Goal: Task Accomplishment & Management: Manage account settings

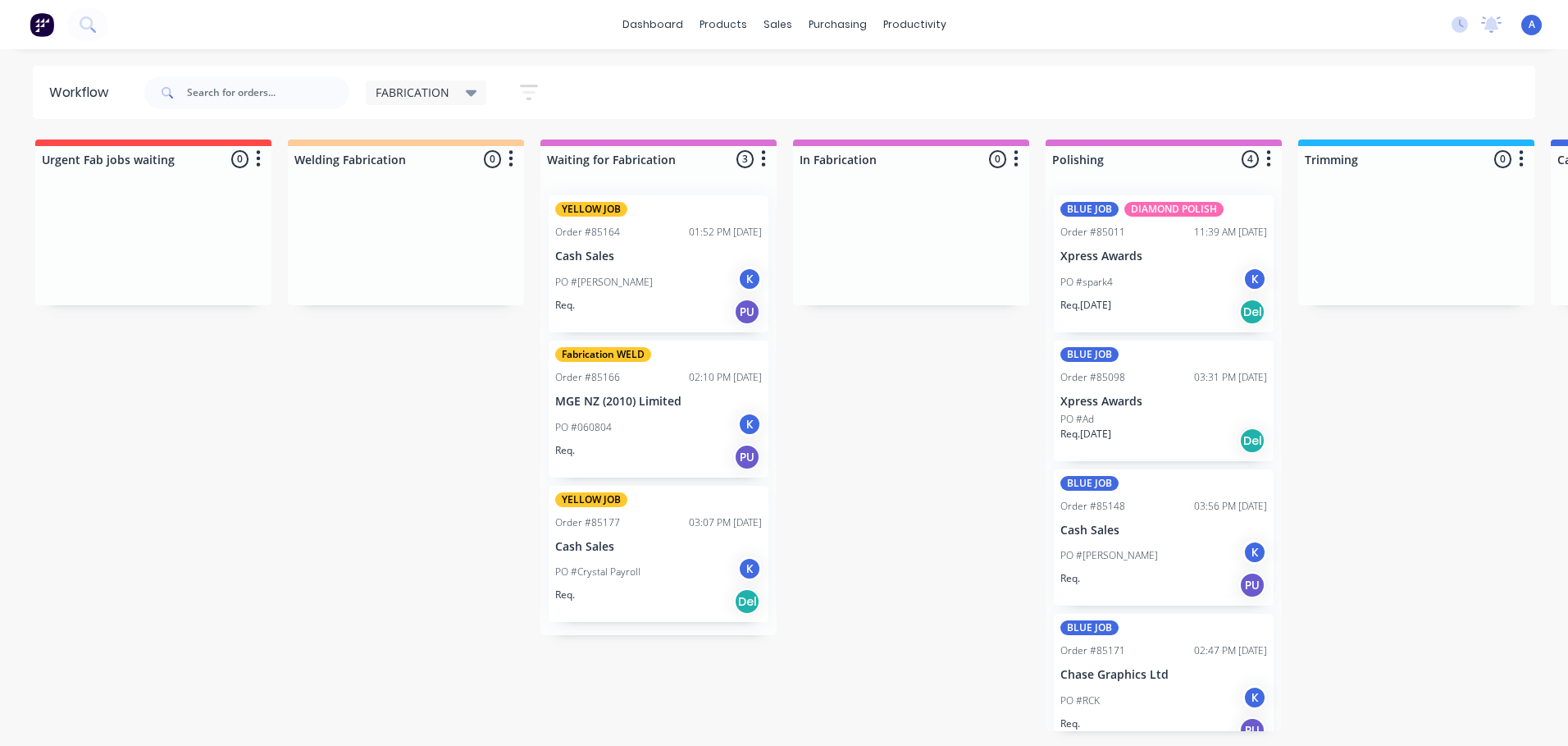
click at [1243, 691] on div "K" at bounding box center [1254, 698] width 25 height 25
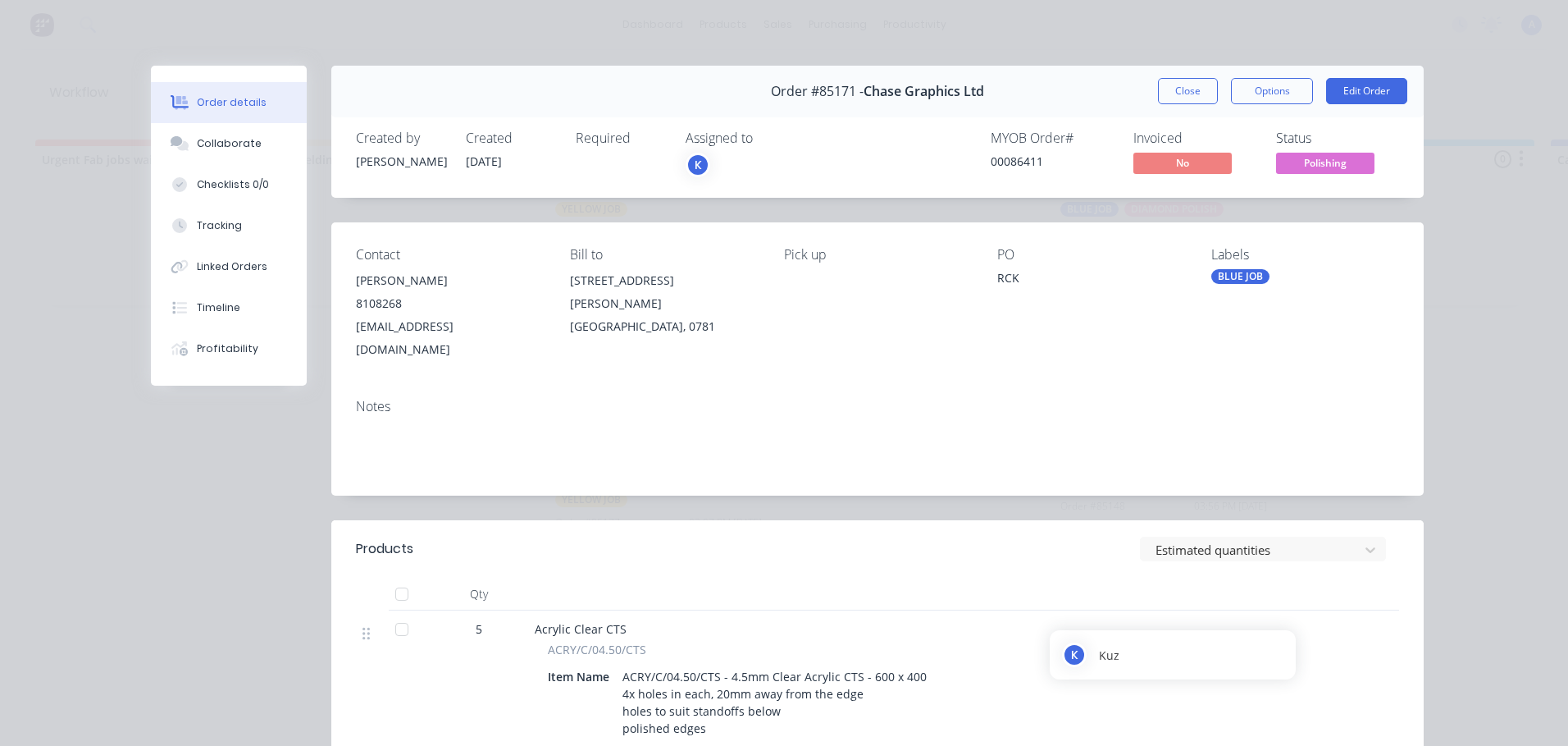
click at [704, 169] on div "K" at bounding box center [697, 165] width 25 height 25
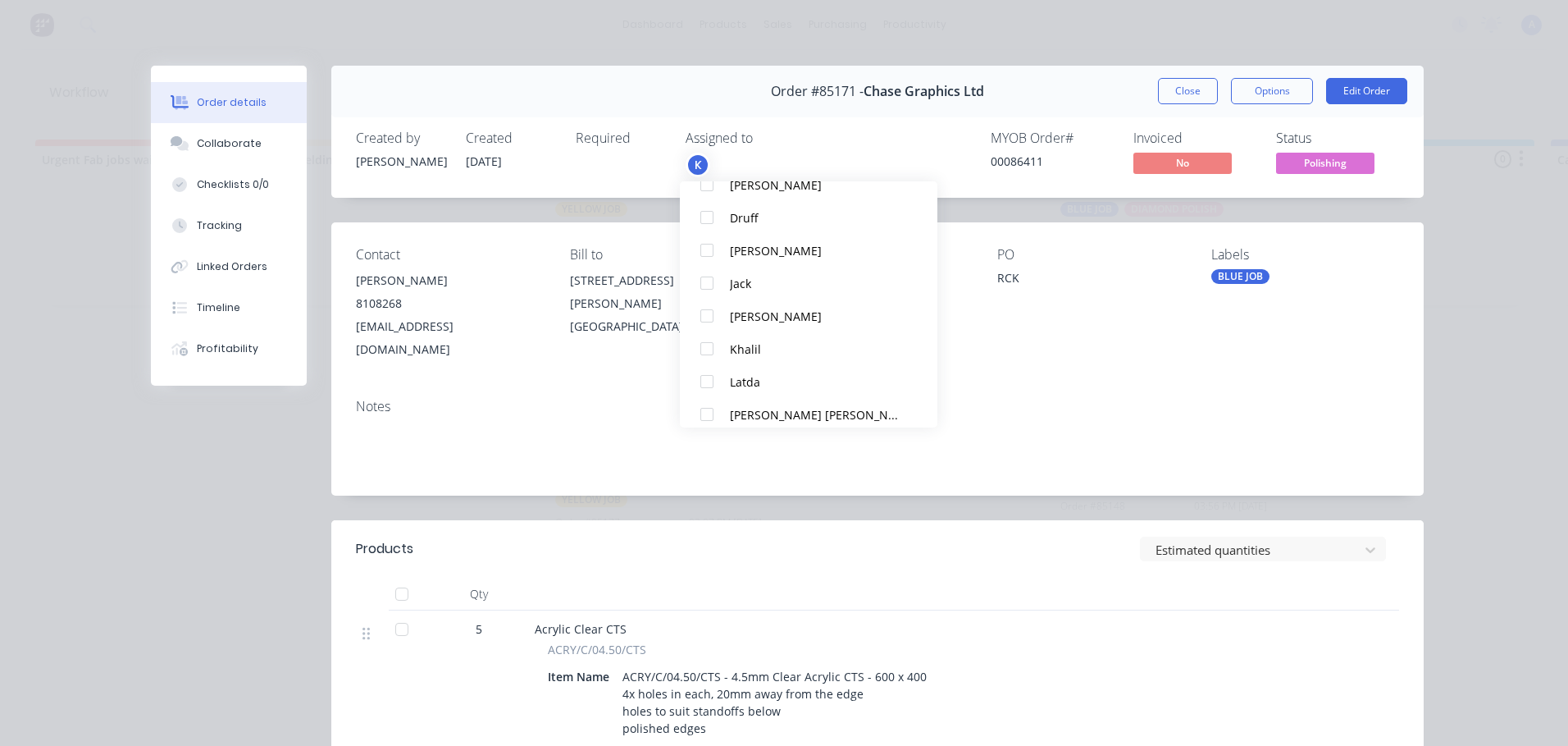
scroll to position [174, 0]
click at [714, 372] on div at bounding box center [706, 376] width 33 height 33
click at [1325, 166] on span "Polishing" at bounding box center [1325, 163] width 99 height 21
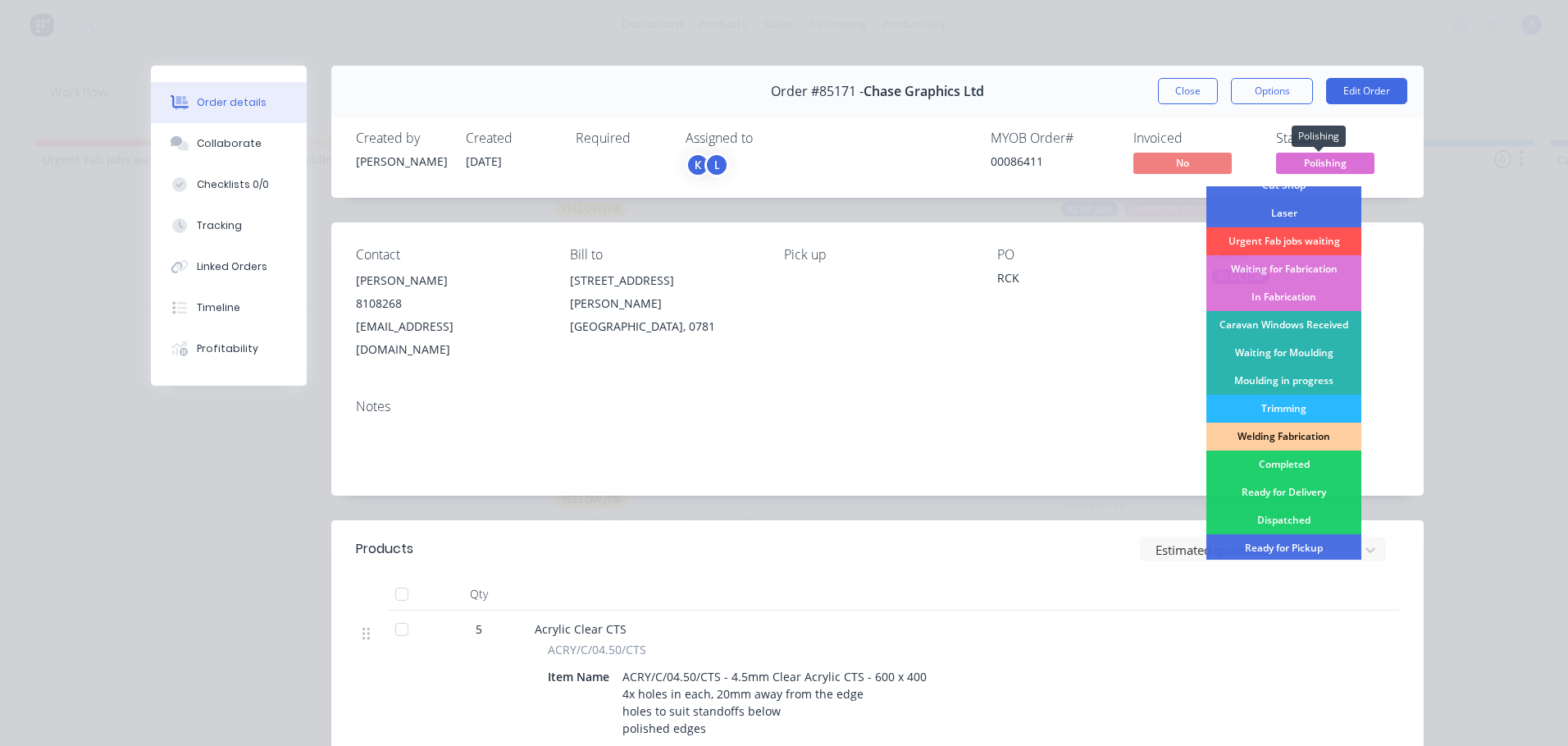
scroll to position [137, 0]
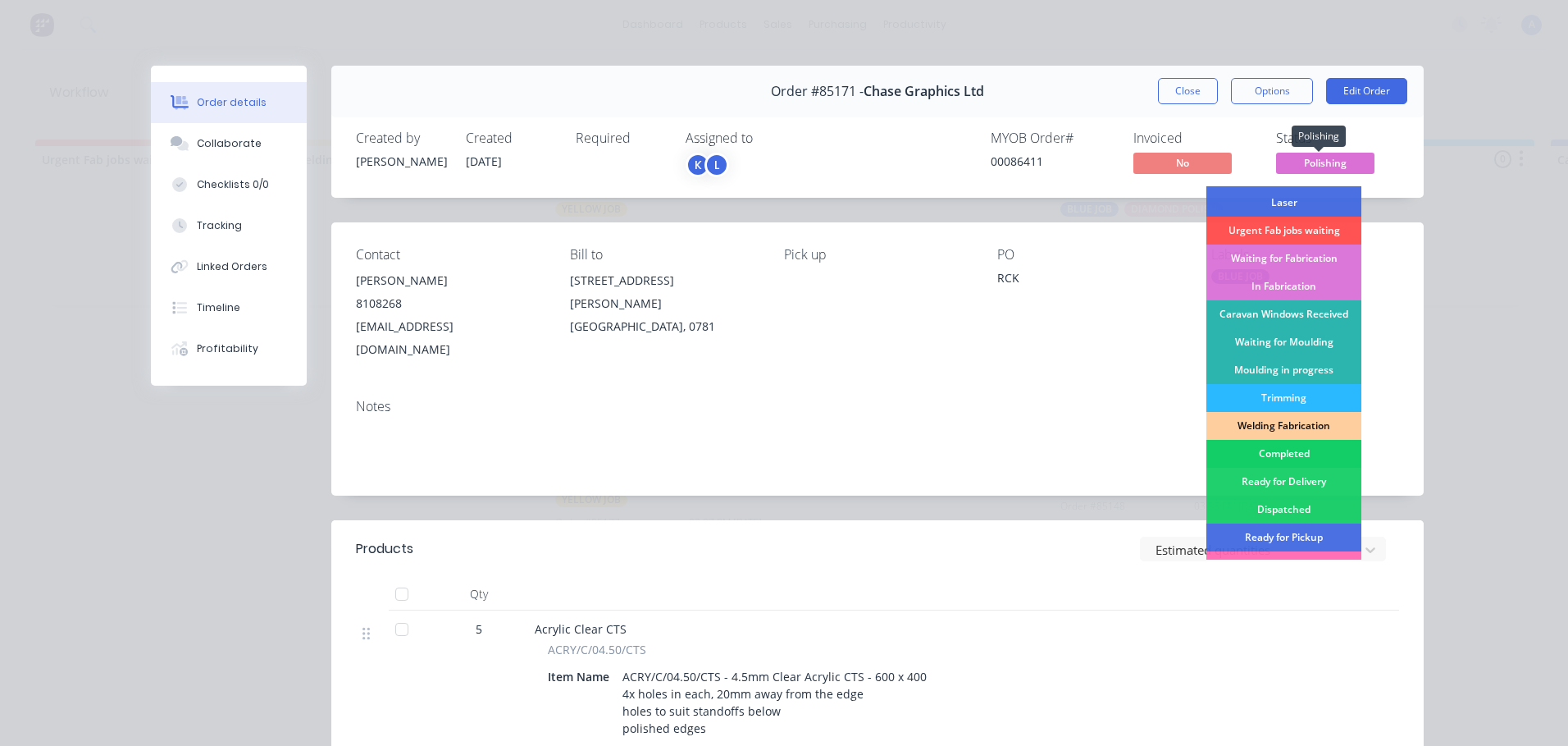
click at [1289, 451] on div "Completed" at bounding box center [1284, 454] width 155 height 28
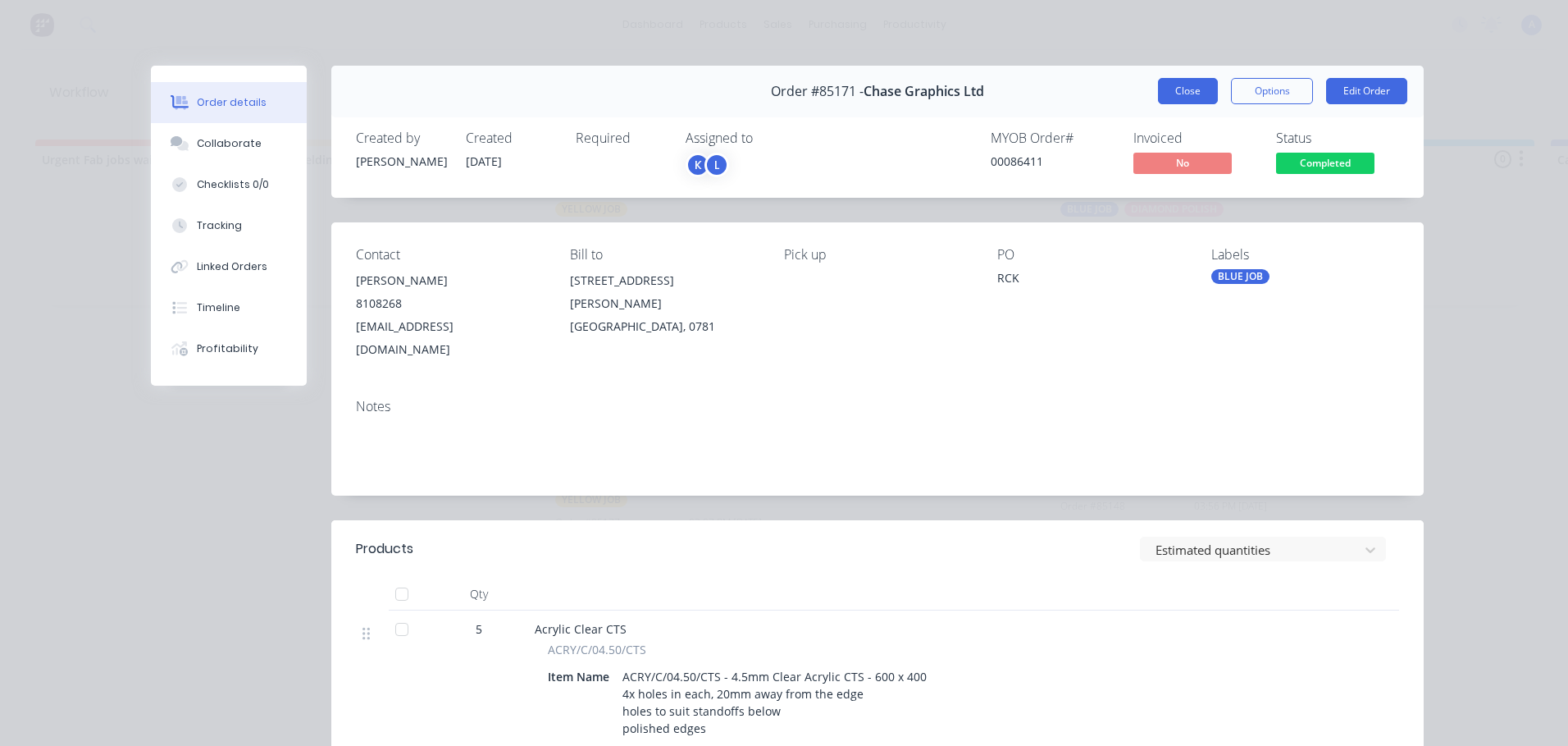
click at [1175, 93] on button "Close" at bounding box center [1187, 91] width 60 height 27
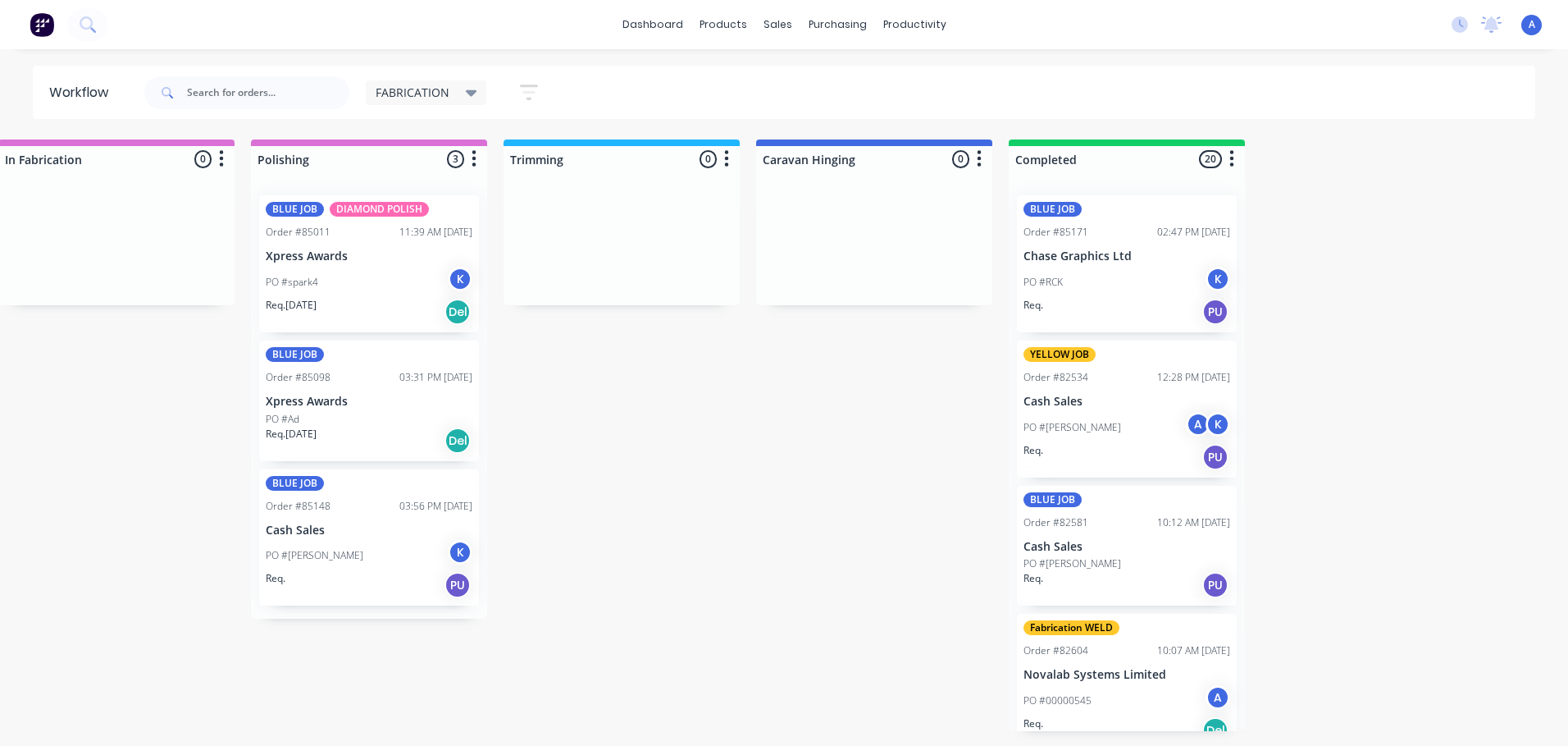
scroll to position [0, 796]
click at [1155, 276] on div "PO #RCK K" at bounding box center [1126, 282] width 207 height 32
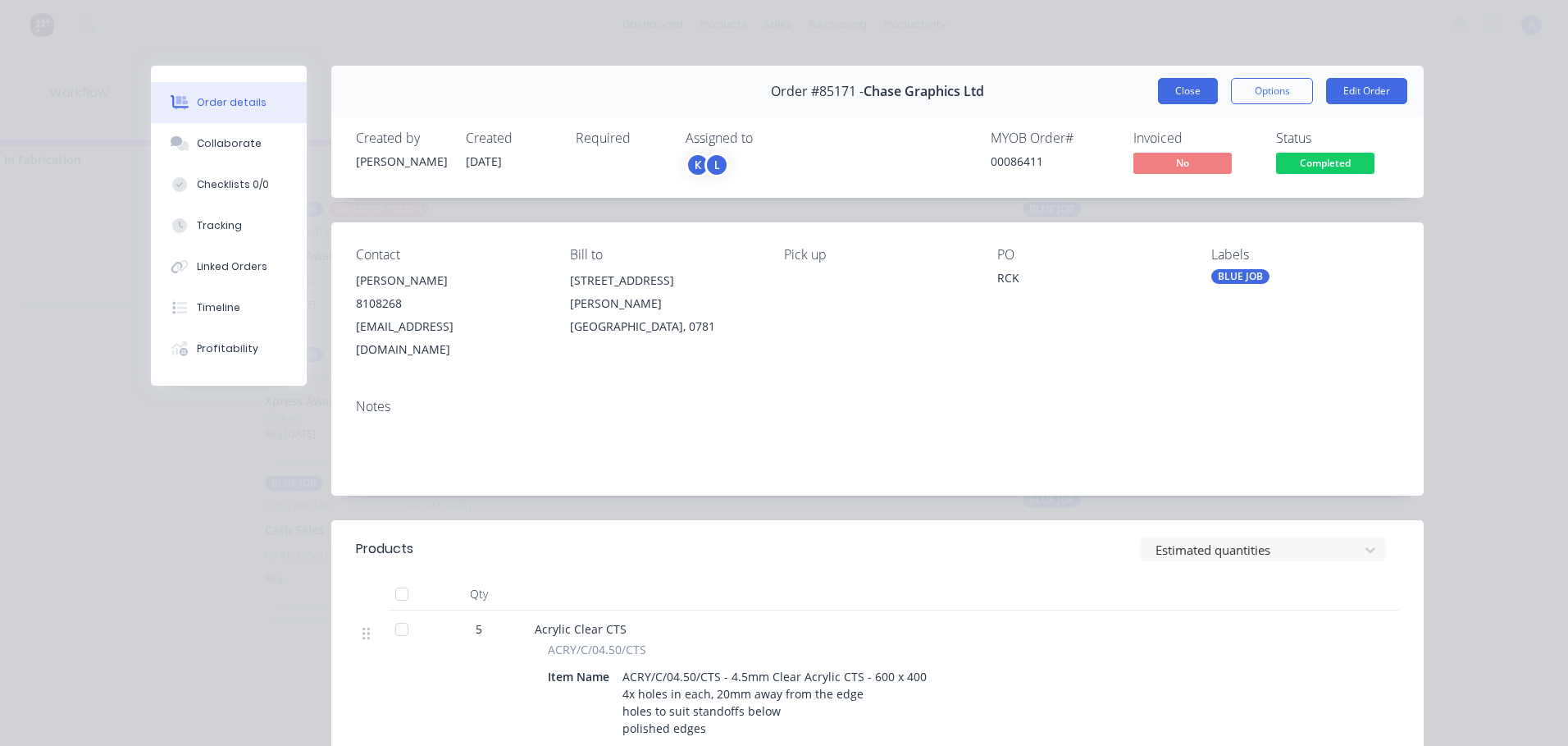
click at [1177, 94] on button "Close" at bounding box center [1187, 91] width 60 height 27
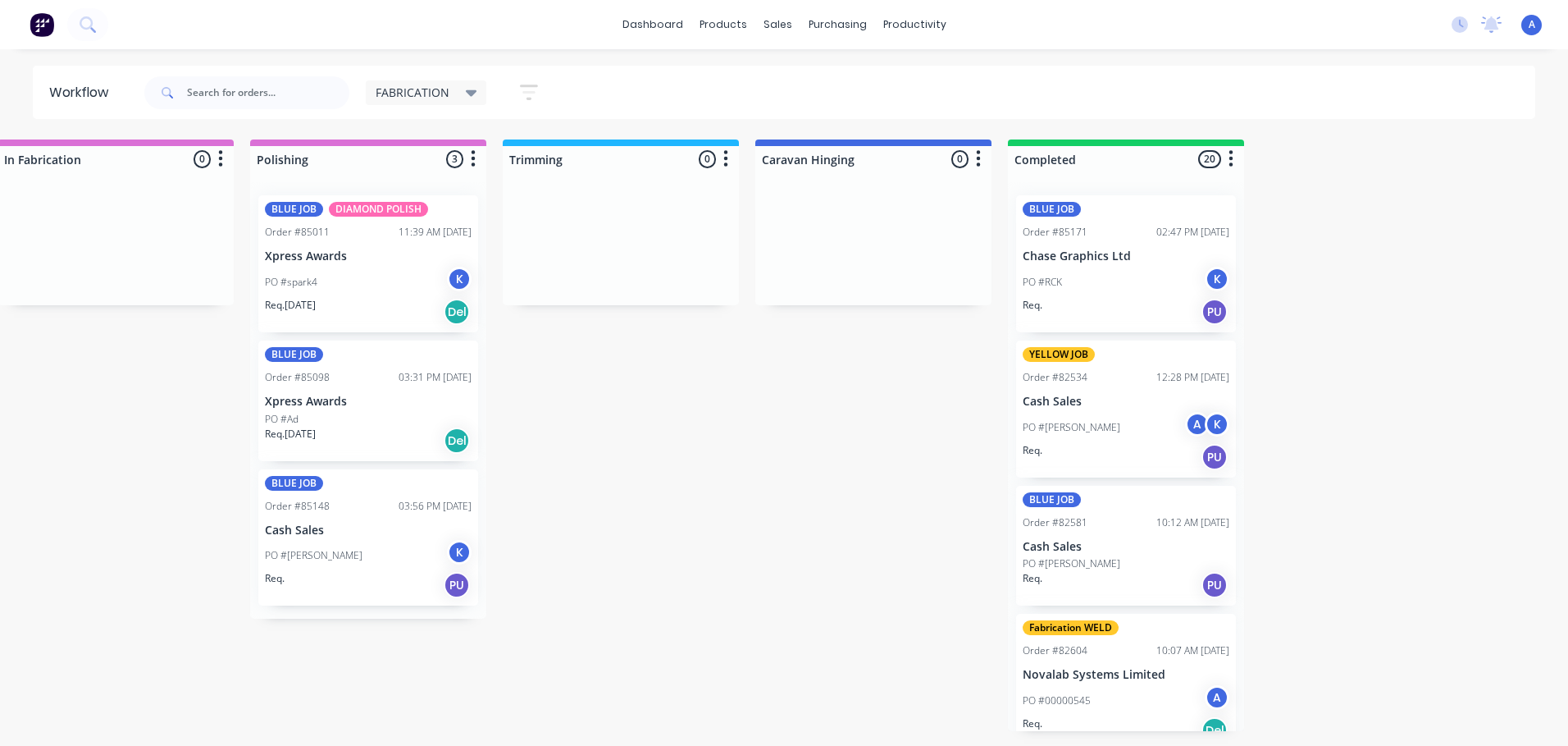
click at [431, 566] on div "PO #Nina Darrah K" at bounding box center [369, 556] width 207 height 32
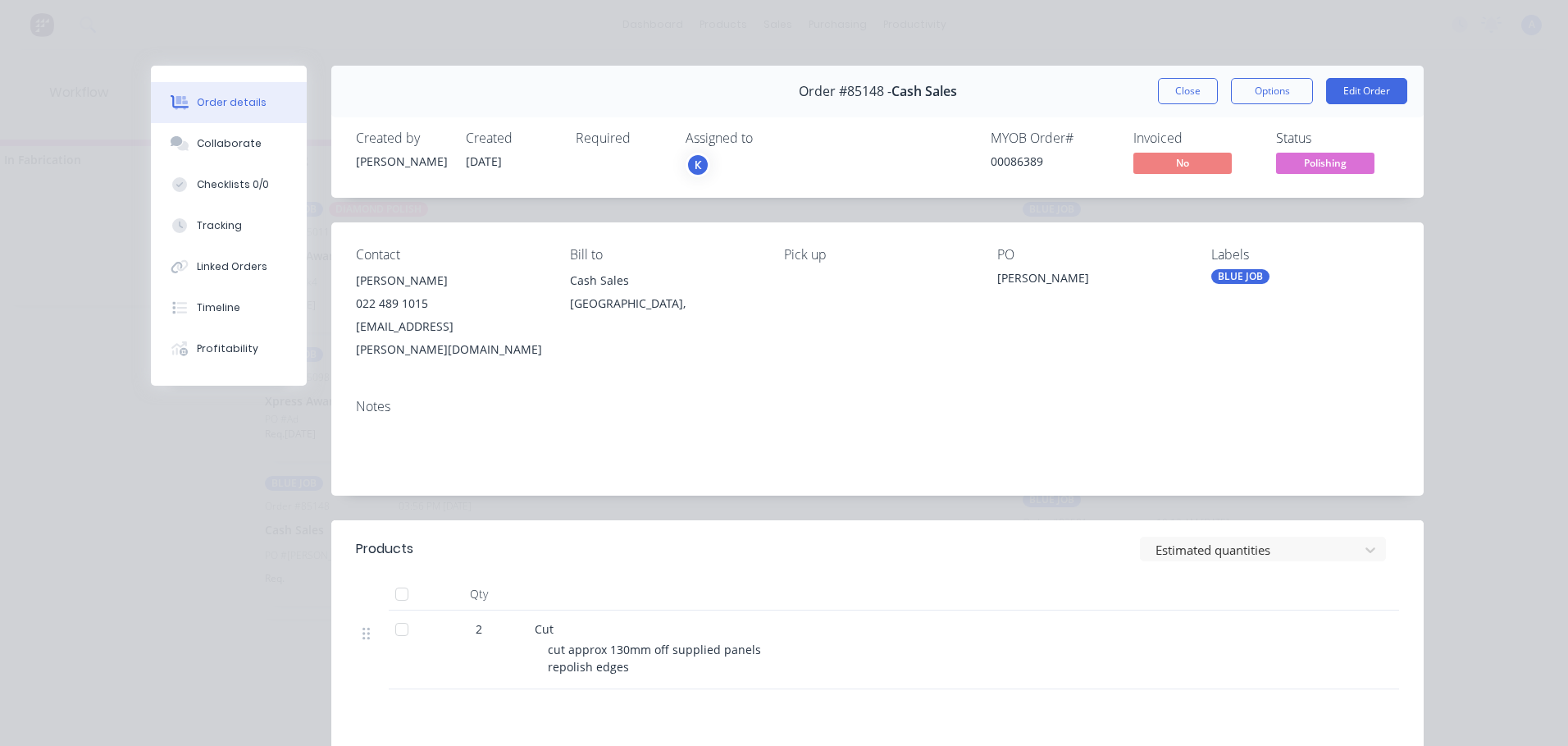
click at [691, 168] on div "K" at bounding box center [697, 165] width 25 height 25
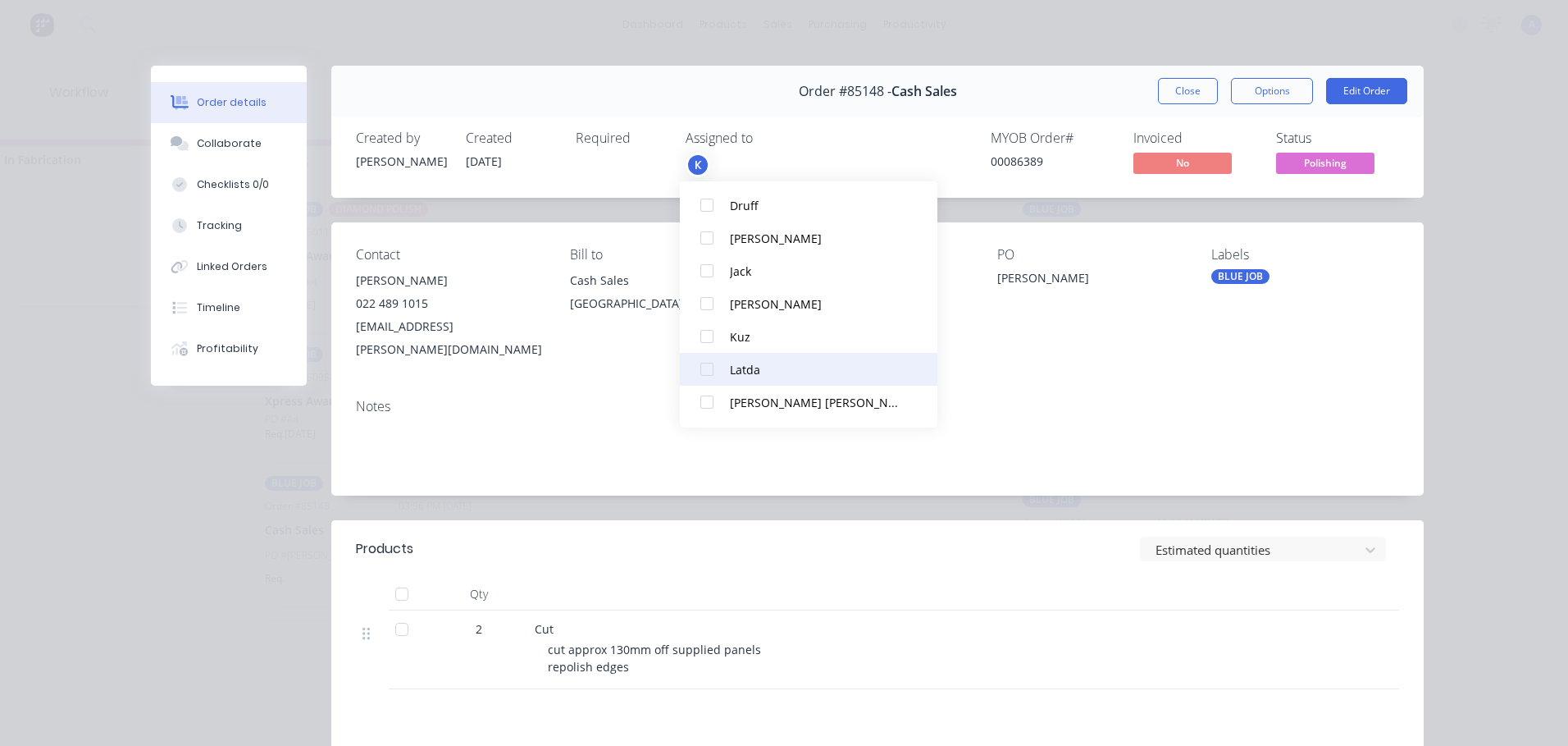
click at [704, 370] on div at bounding box center [706, 369] width 33 height 33
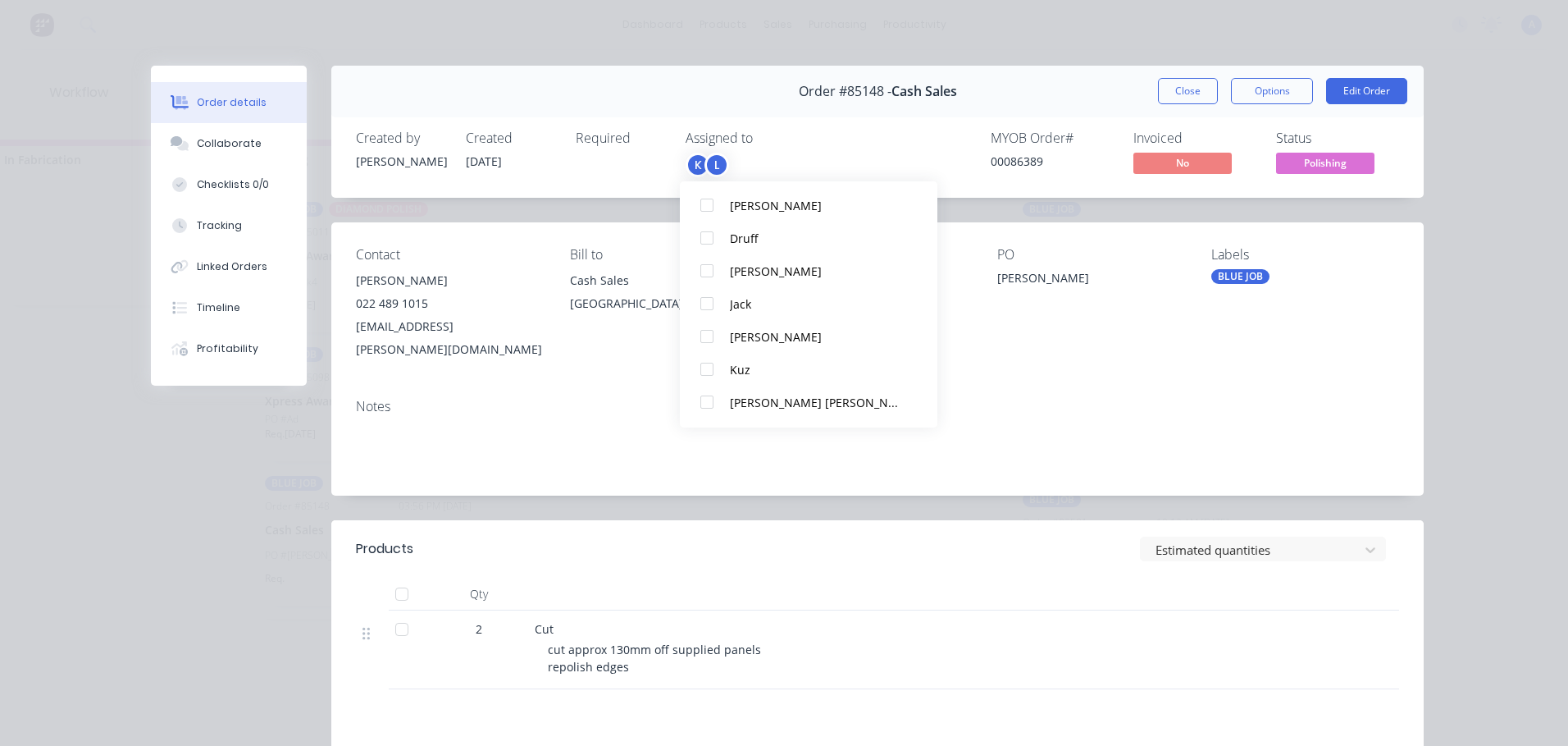
scroll to position [0, 0]
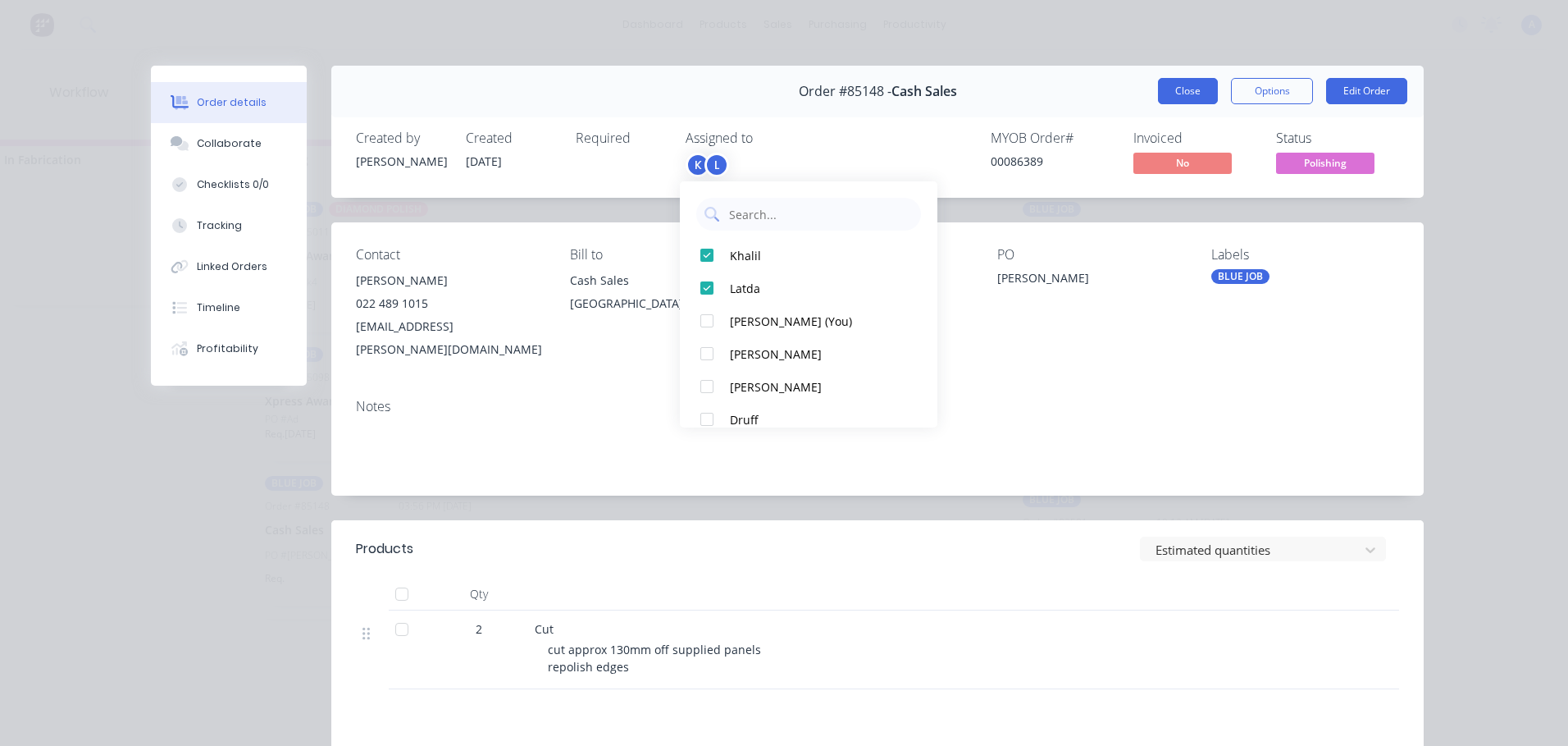
click at [1185, 95] on button "Close" at bounding box center [1187, 91] width 60 height 27
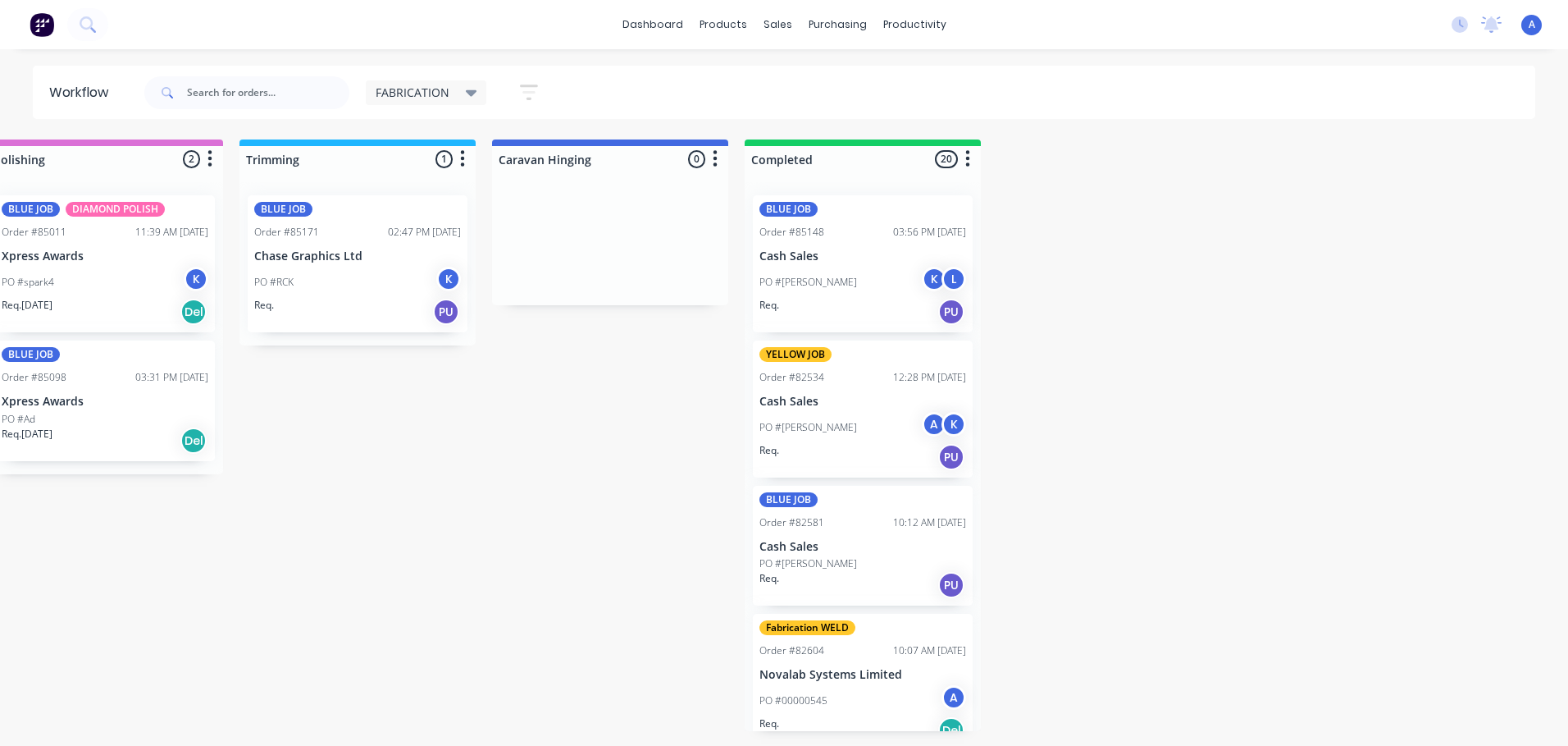
scroll to position [0, 1057]
click at [451, 278] on div "K" at bounding box center [450, 278] width 25 height 25
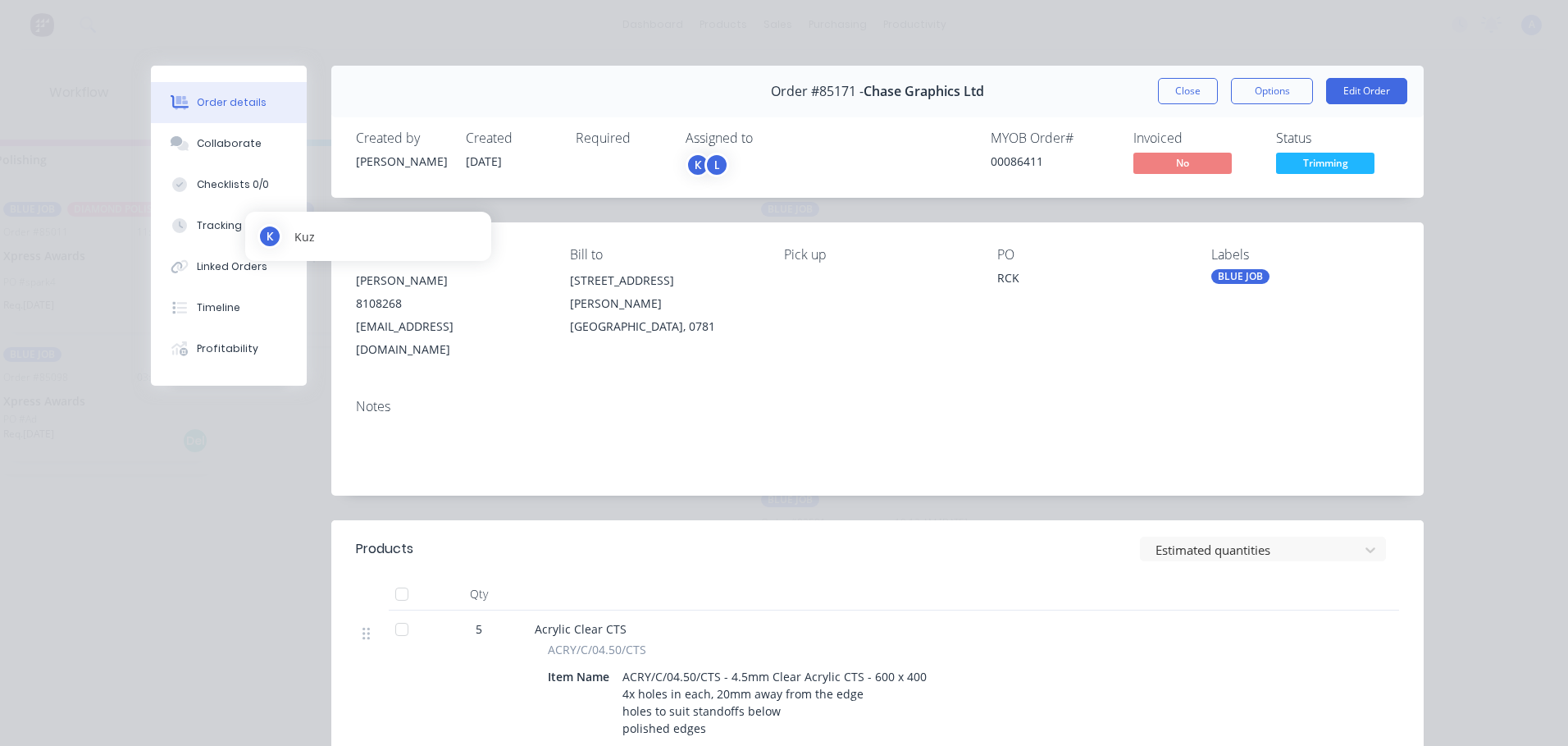
click at [741, 172] on div "K L" at bounding box center [767, 165] width 164 height 25
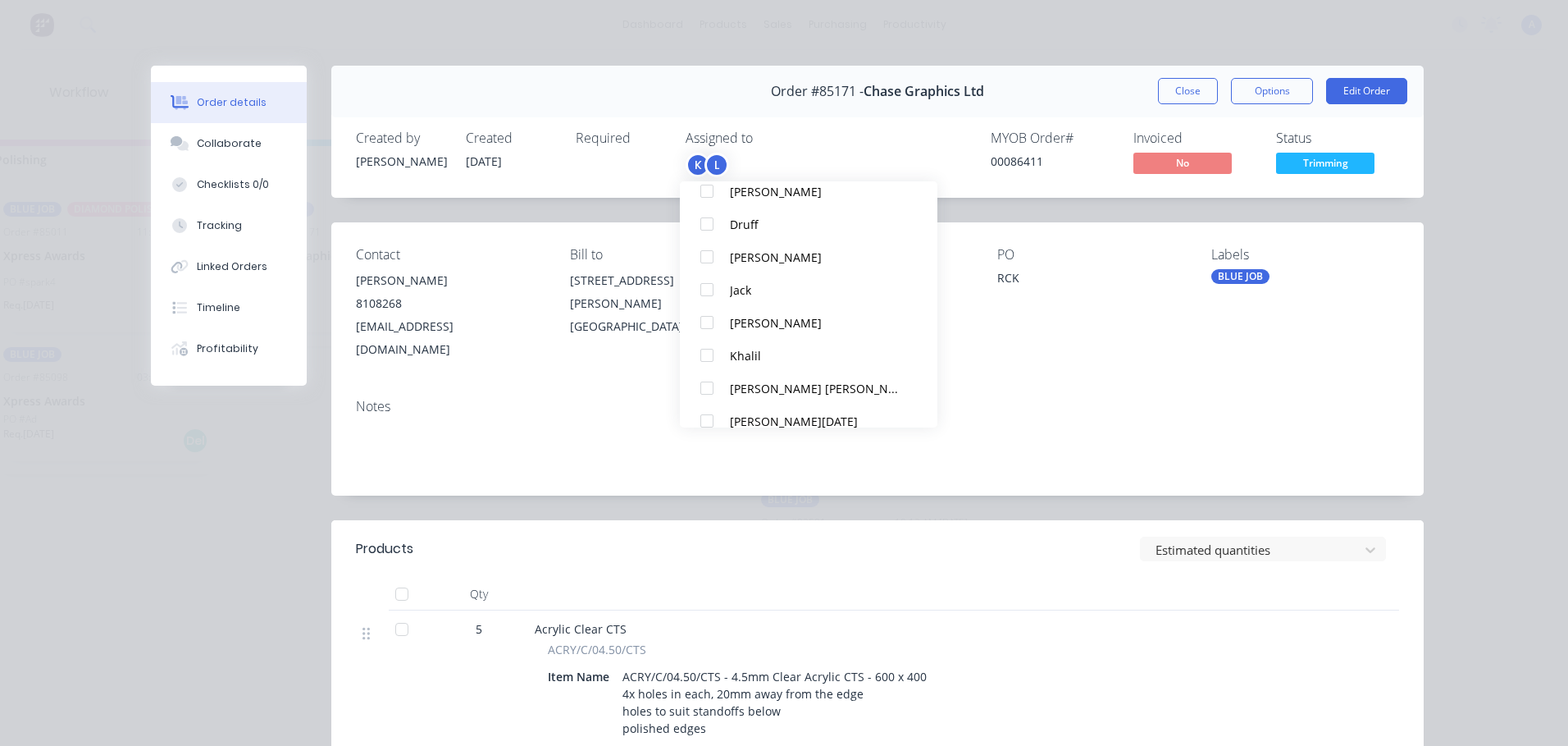
scroll to position [197, 0]
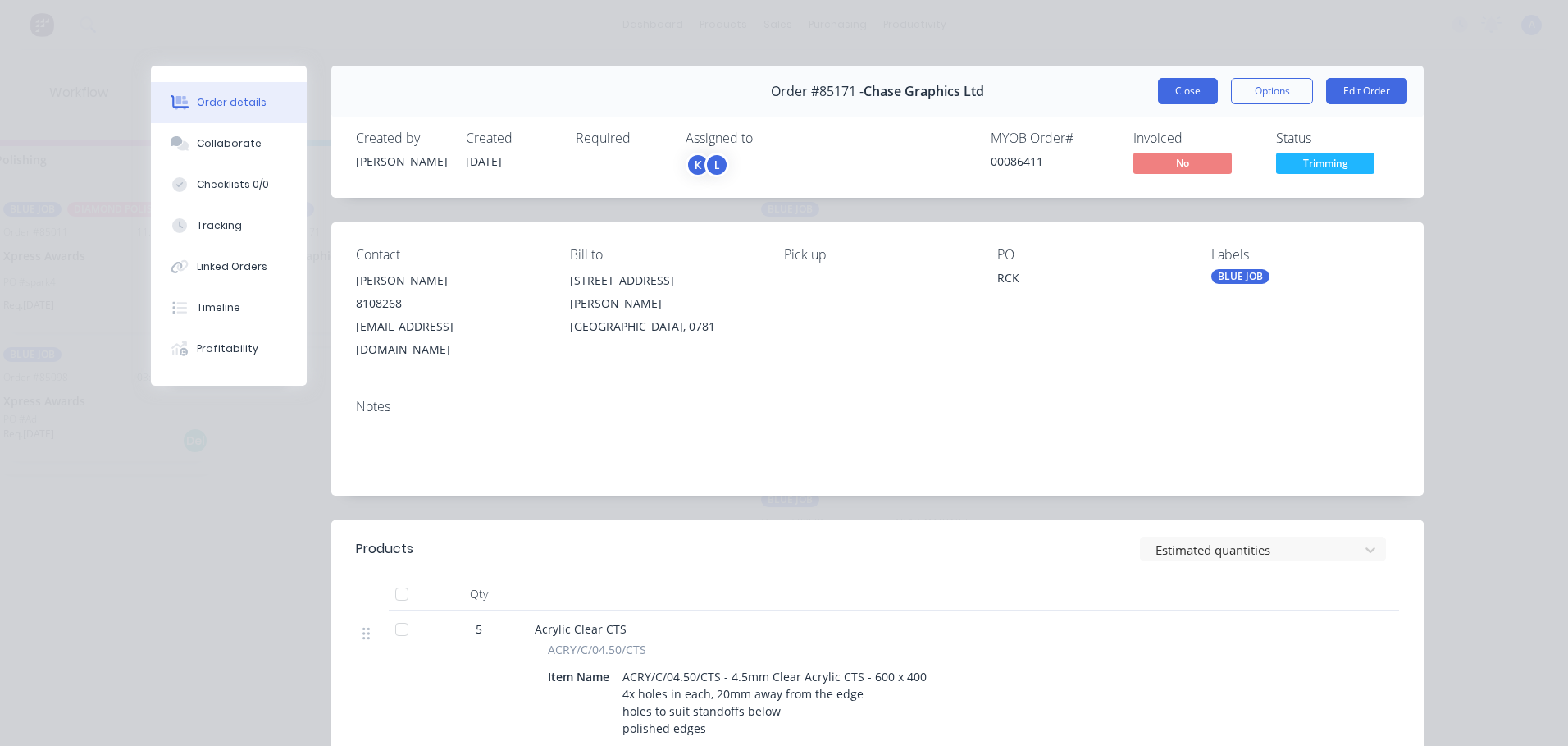
click at [1183, 93] on button "Close" at bounding box center [1187, 91] width 60 height 27
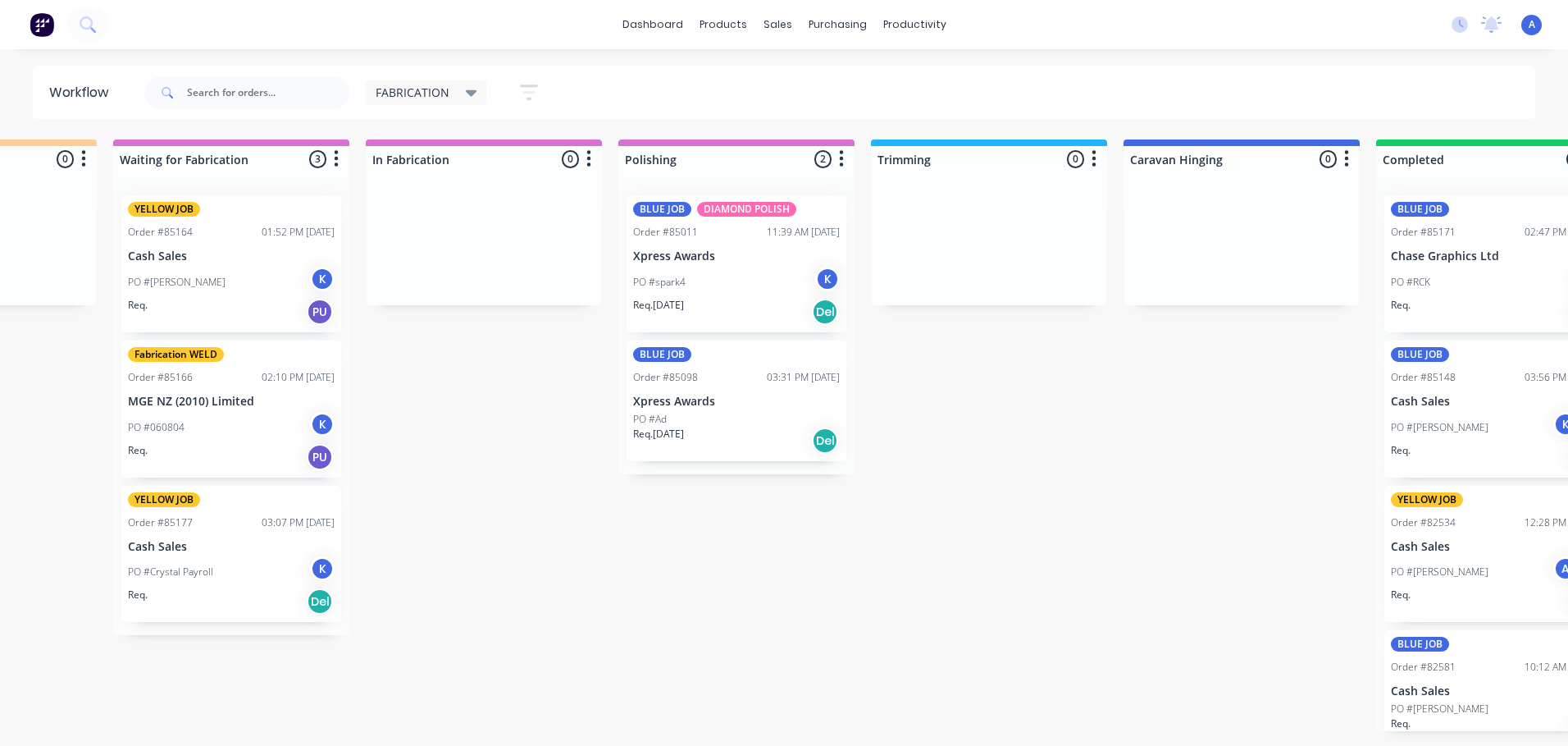
scroll to position [0, 386]
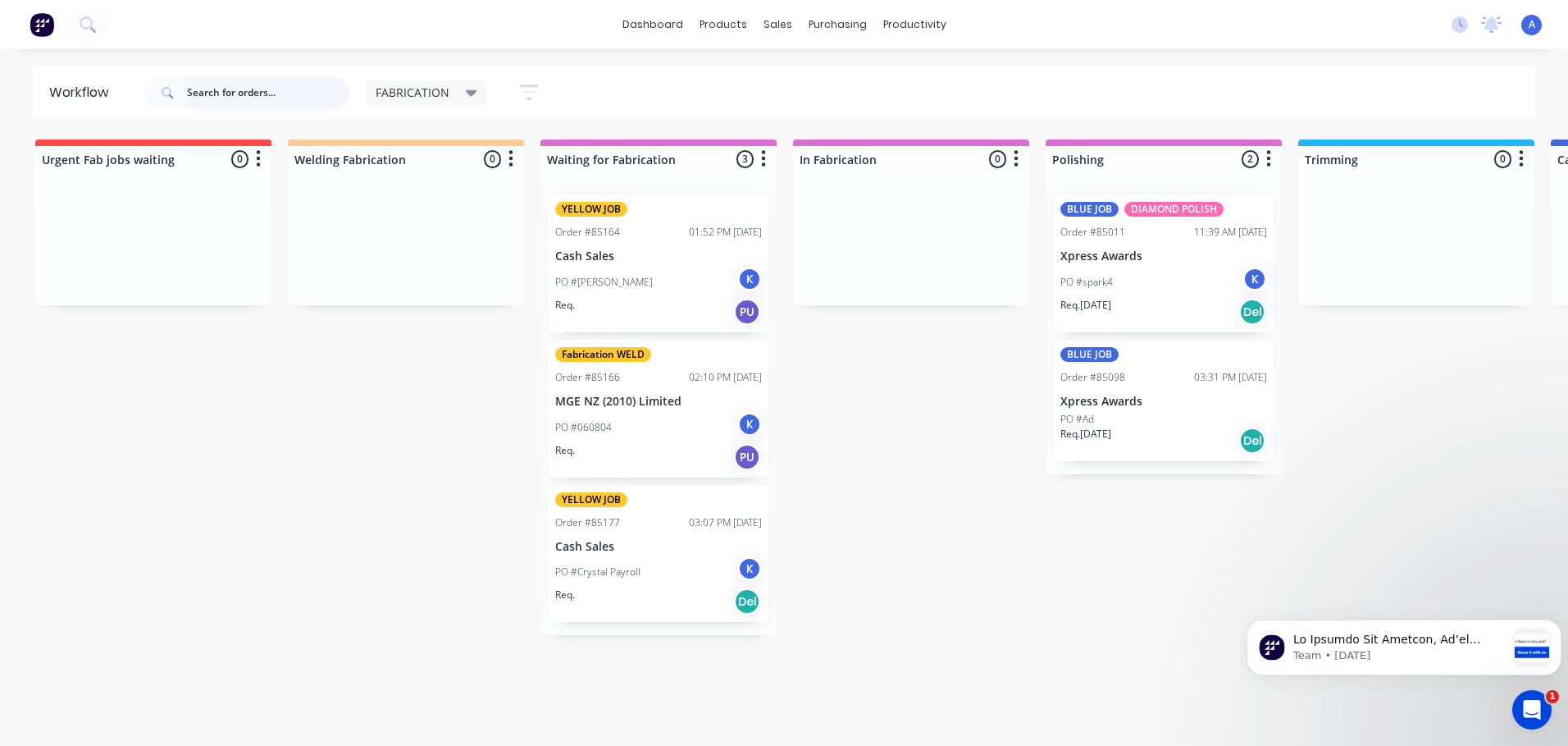
click at [189, 92] on input "text" at bounding box center [268, 92] width 163 height 33
click at [93, 30] on icon at bounding box center [93, 30] width 6 height 6
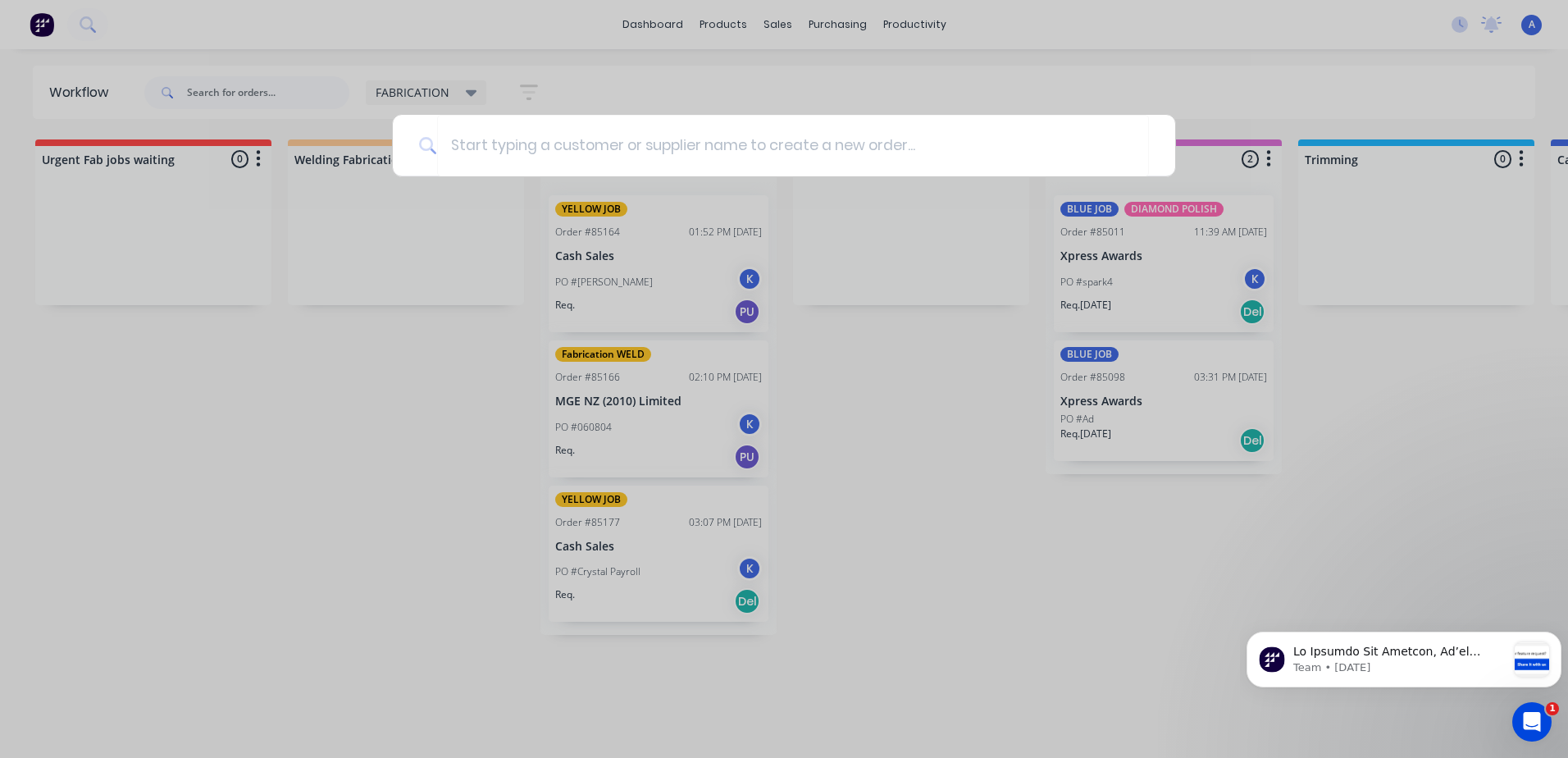
click at [451, 476] on div at bounding box center [784, 379] width 1568 height 758
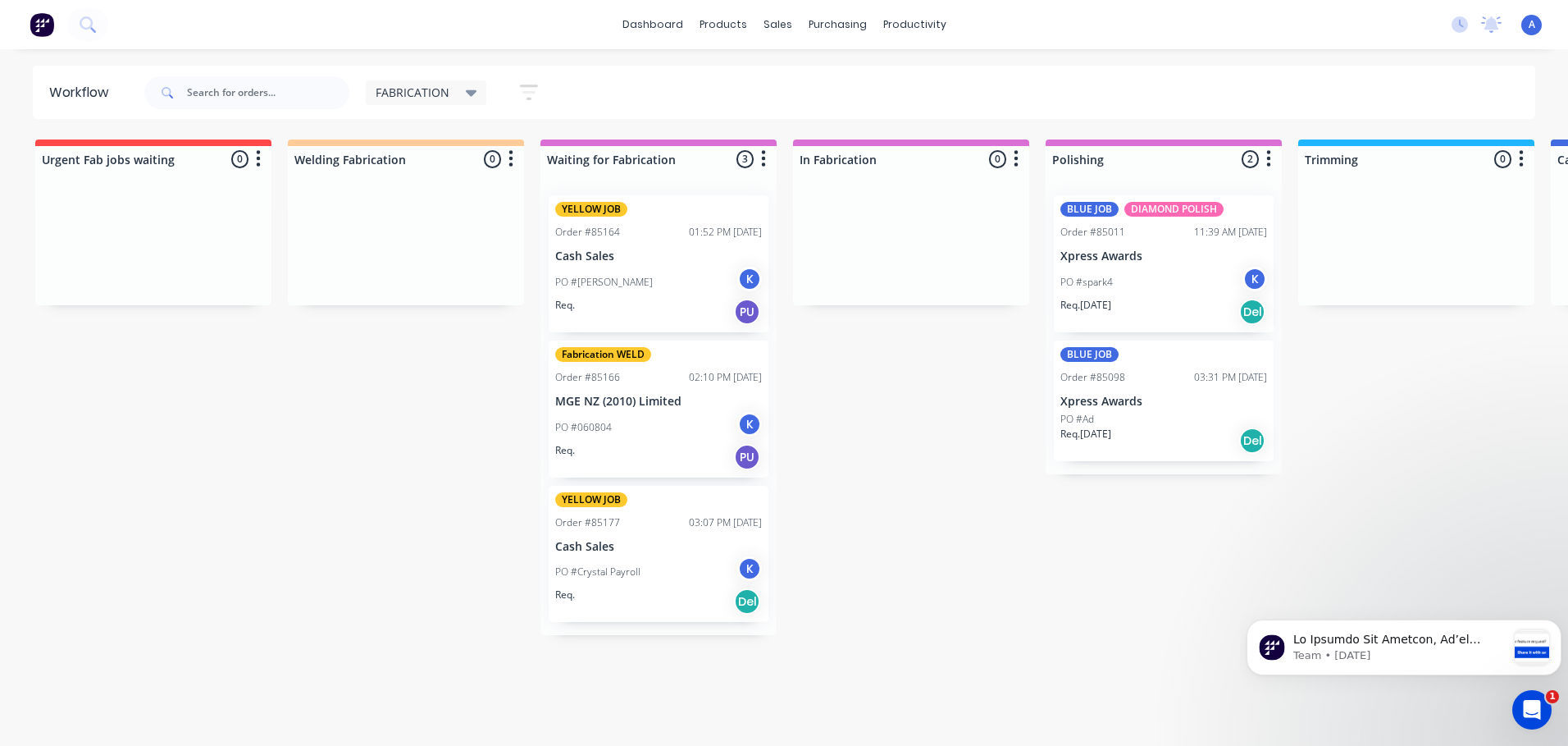
click at [67, 8] on button at bounding box center [88, 24] width 41 height 33
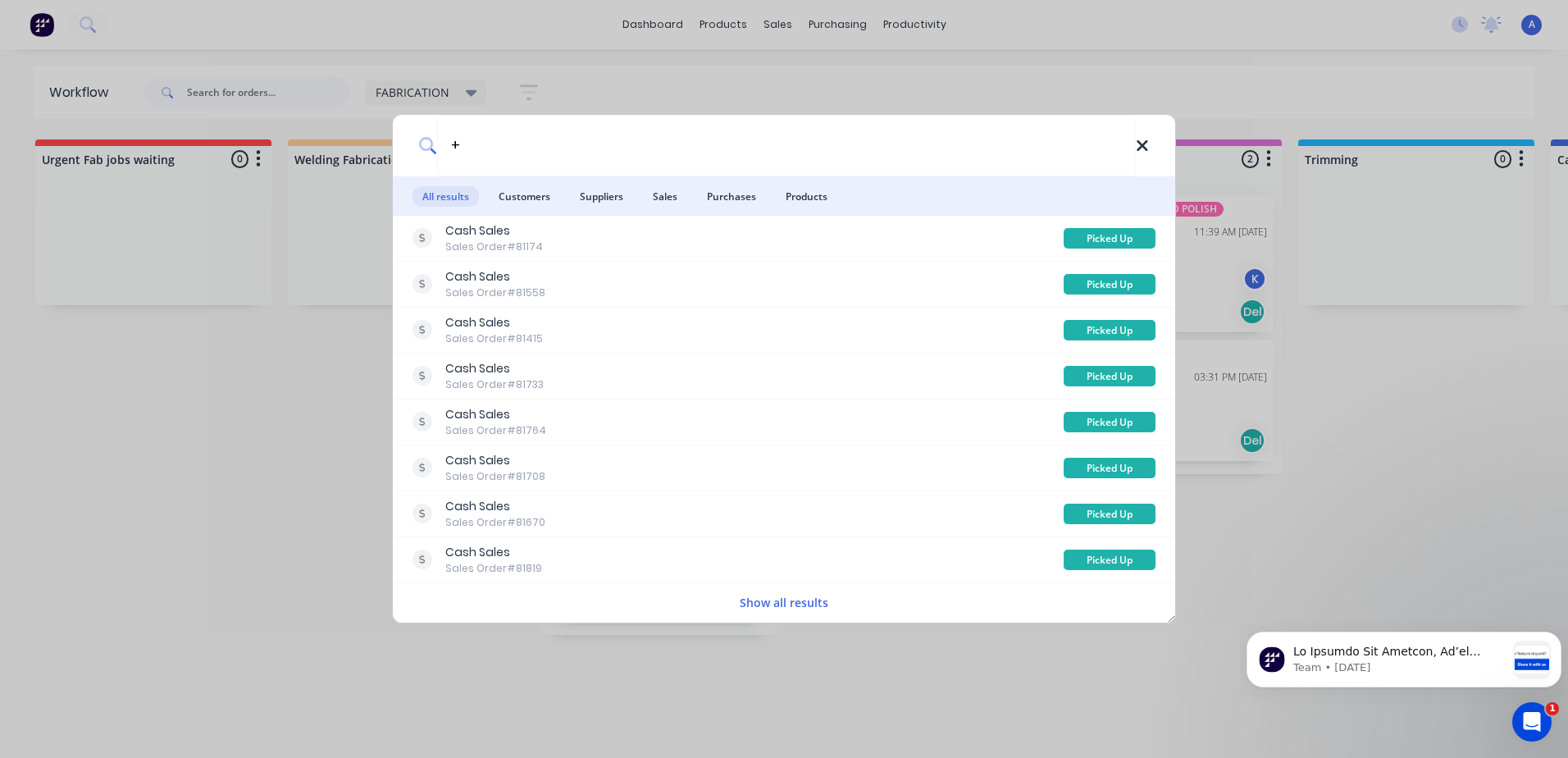
type input "+"
click at [1141, 147] on icon at bounding box center [1142, 145] width 11 height 11
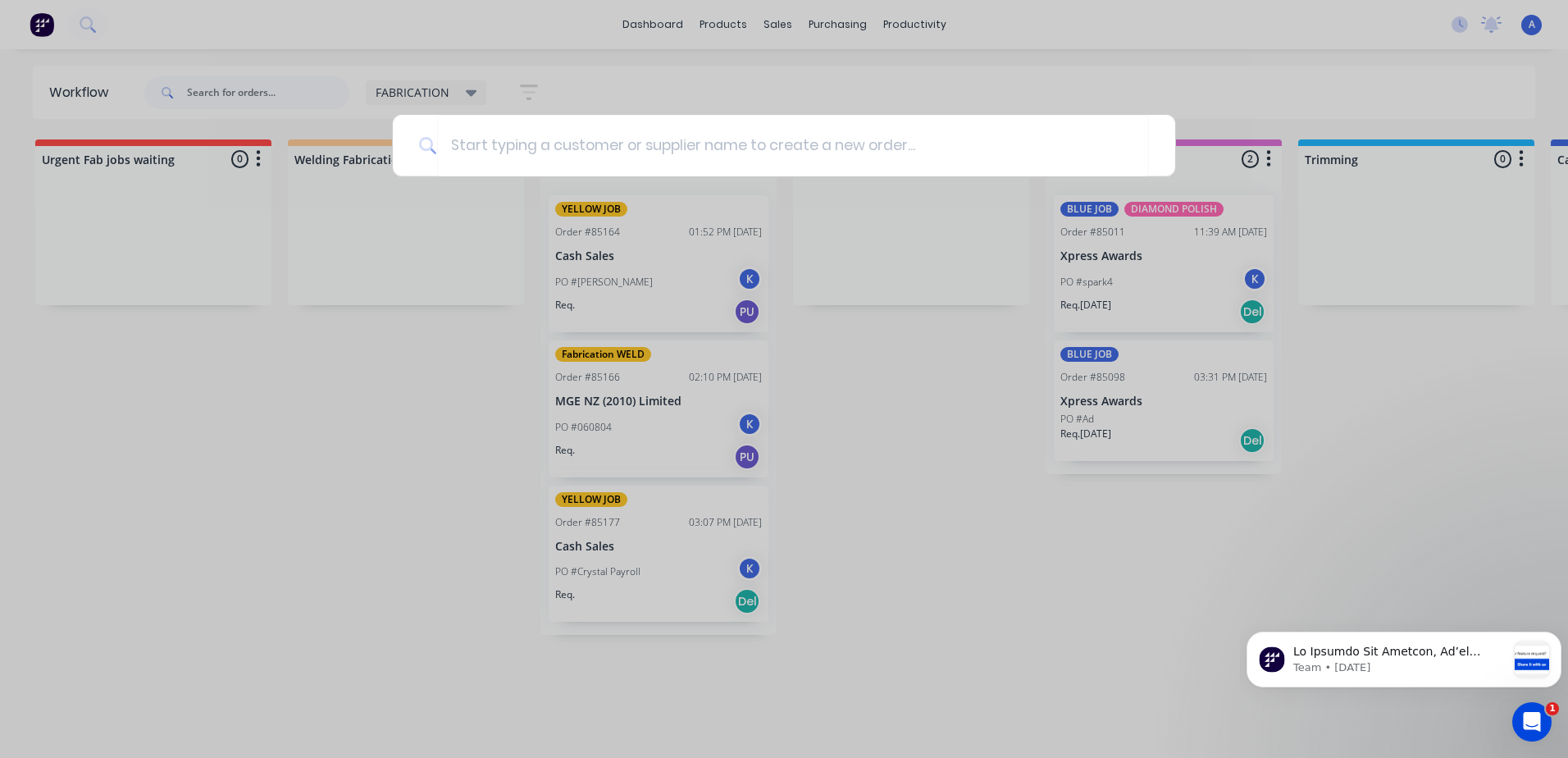
click at [361, 430] on div at bounding box center [784, 379] width 1568 height 758
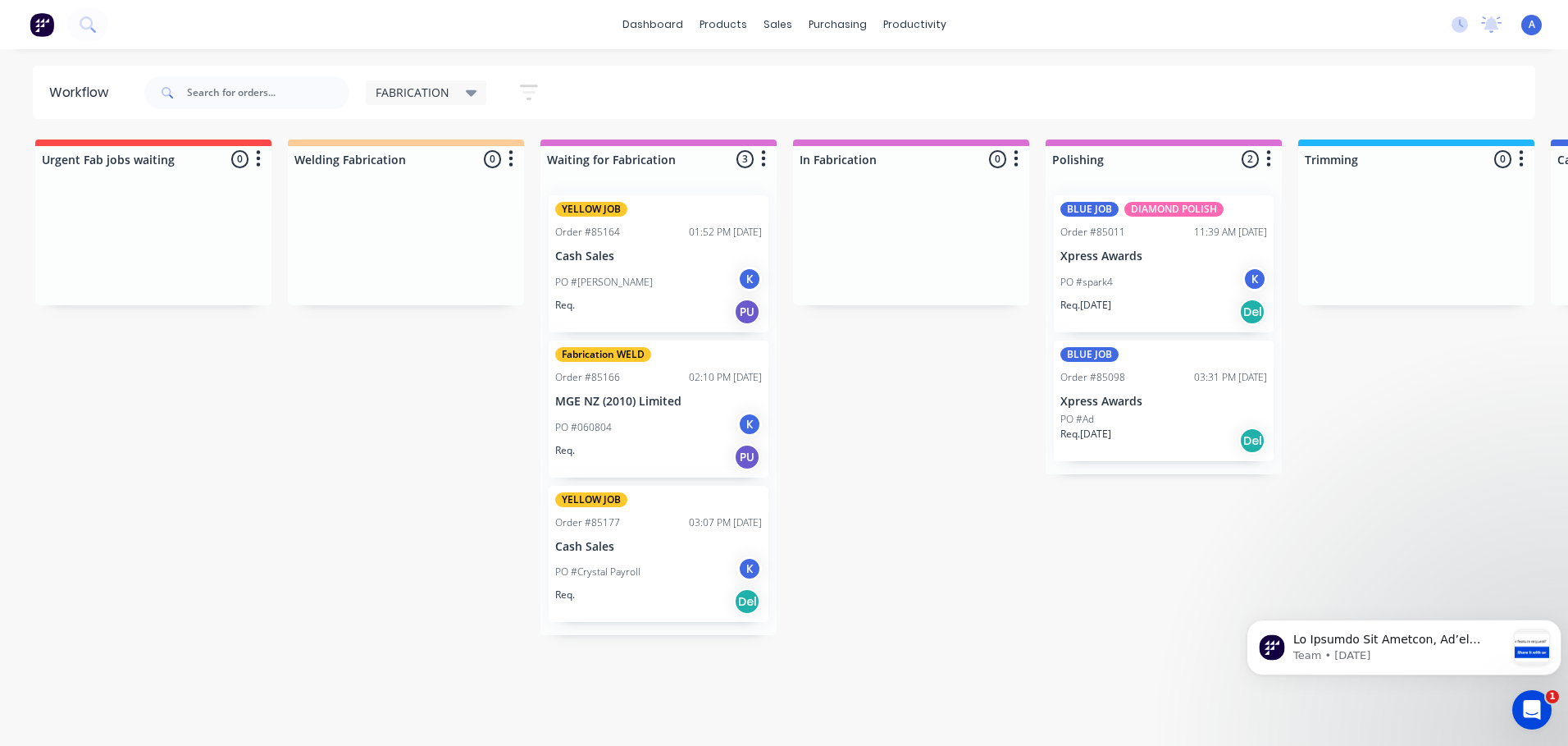
click at [466, 90] on icon at bounding box center [471, 93] width 12 height 7
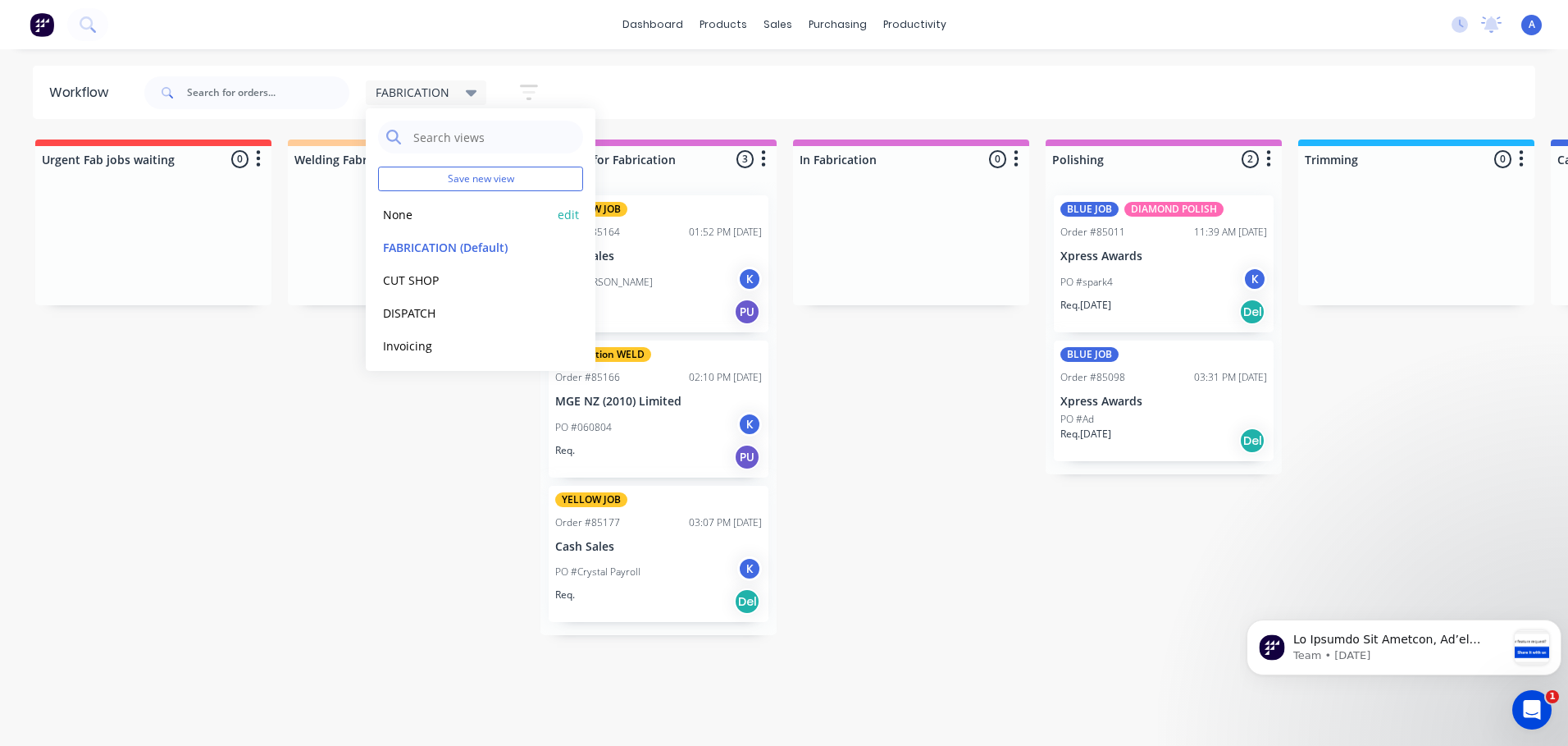
click at [396, 216] on button "None" at bounding box center [464, 214] width 175 height 19
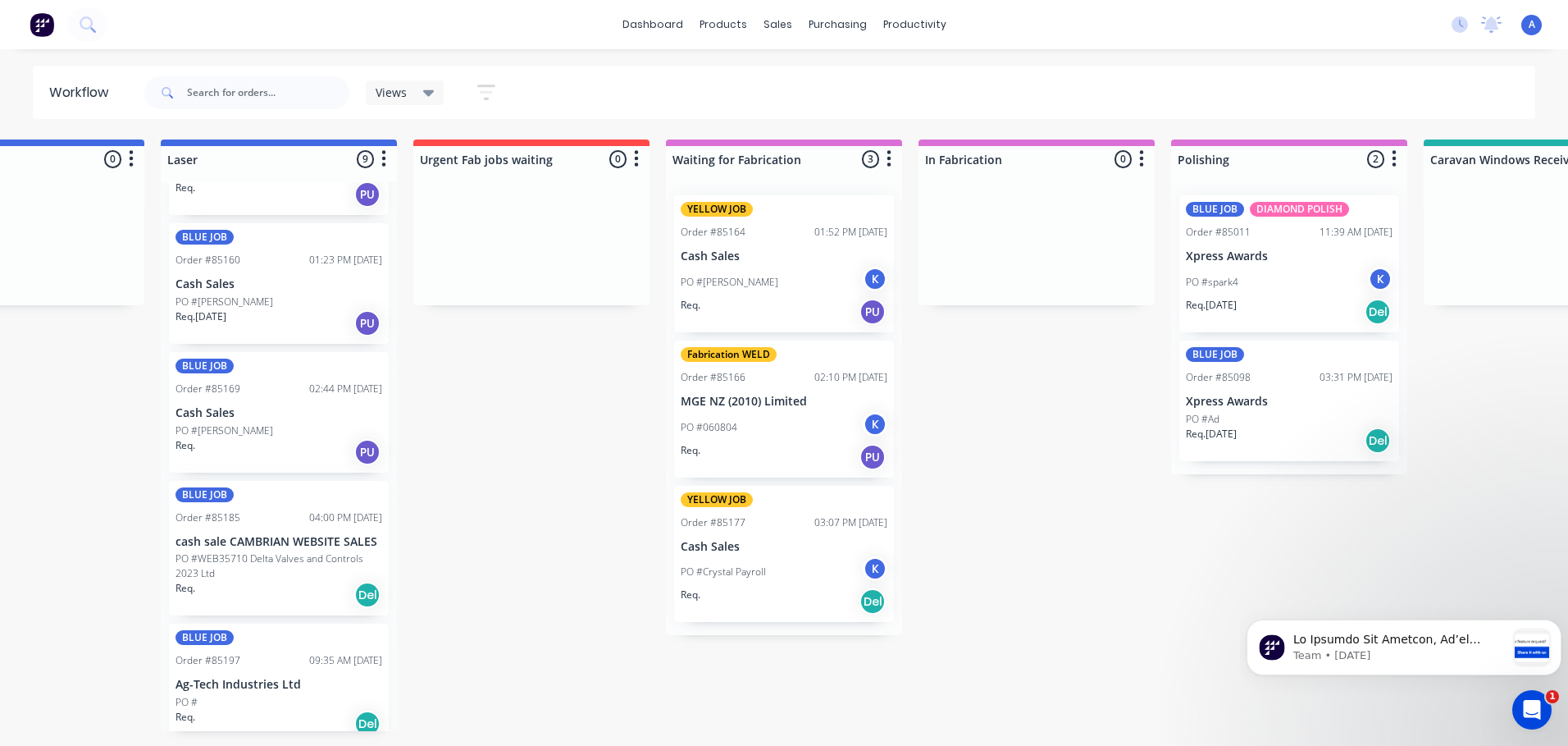
scroll to position [0, 1139]
click at [295, 94] on input "text" at bounding box center [268, 92] width 163 height 33
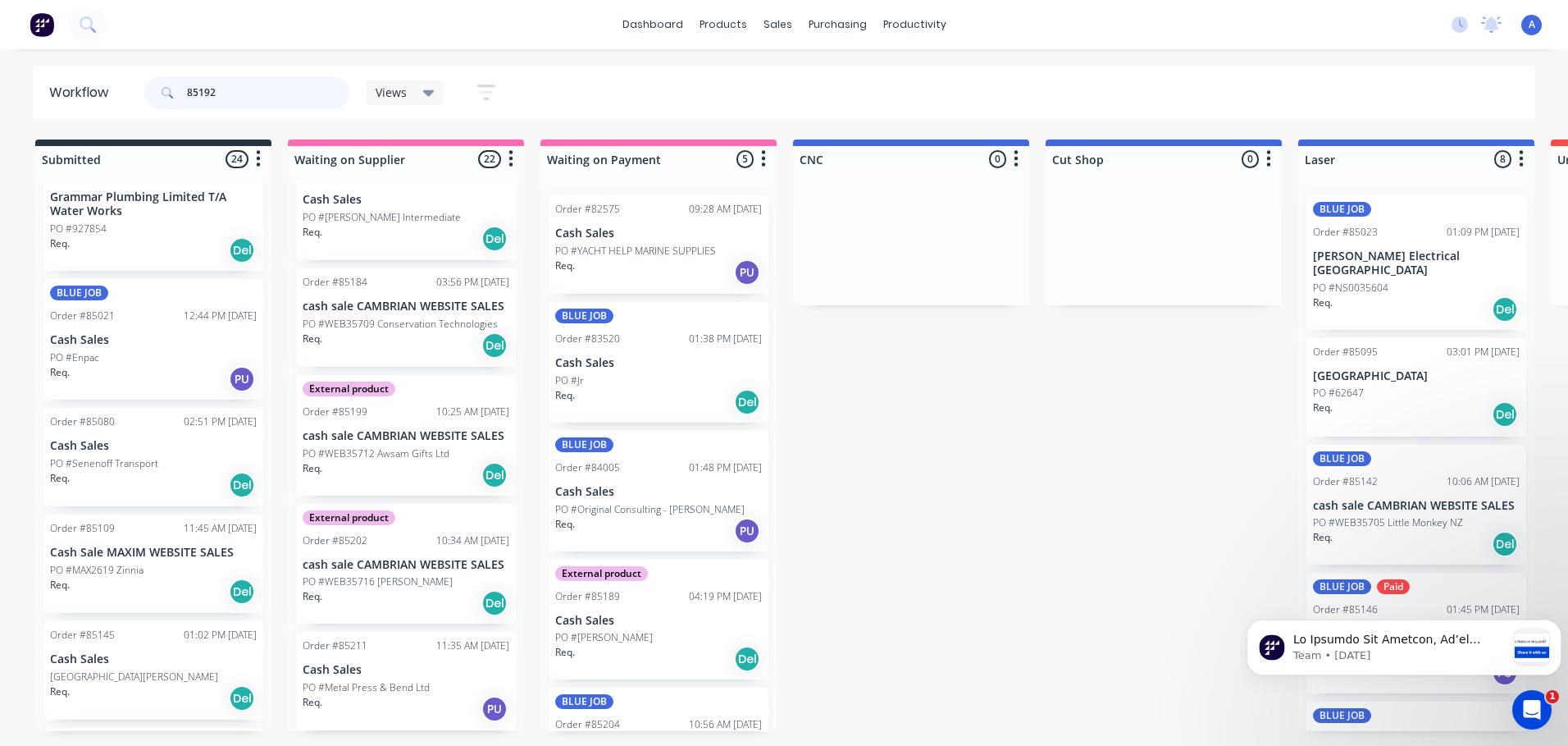
scroll to position [446, 0]
click at [163, 98] on icon at bounding box center [168, 93] width 12 height 12
click at [256, 93] on input "85192" at bounding box center [268, 92] width 163 height 33
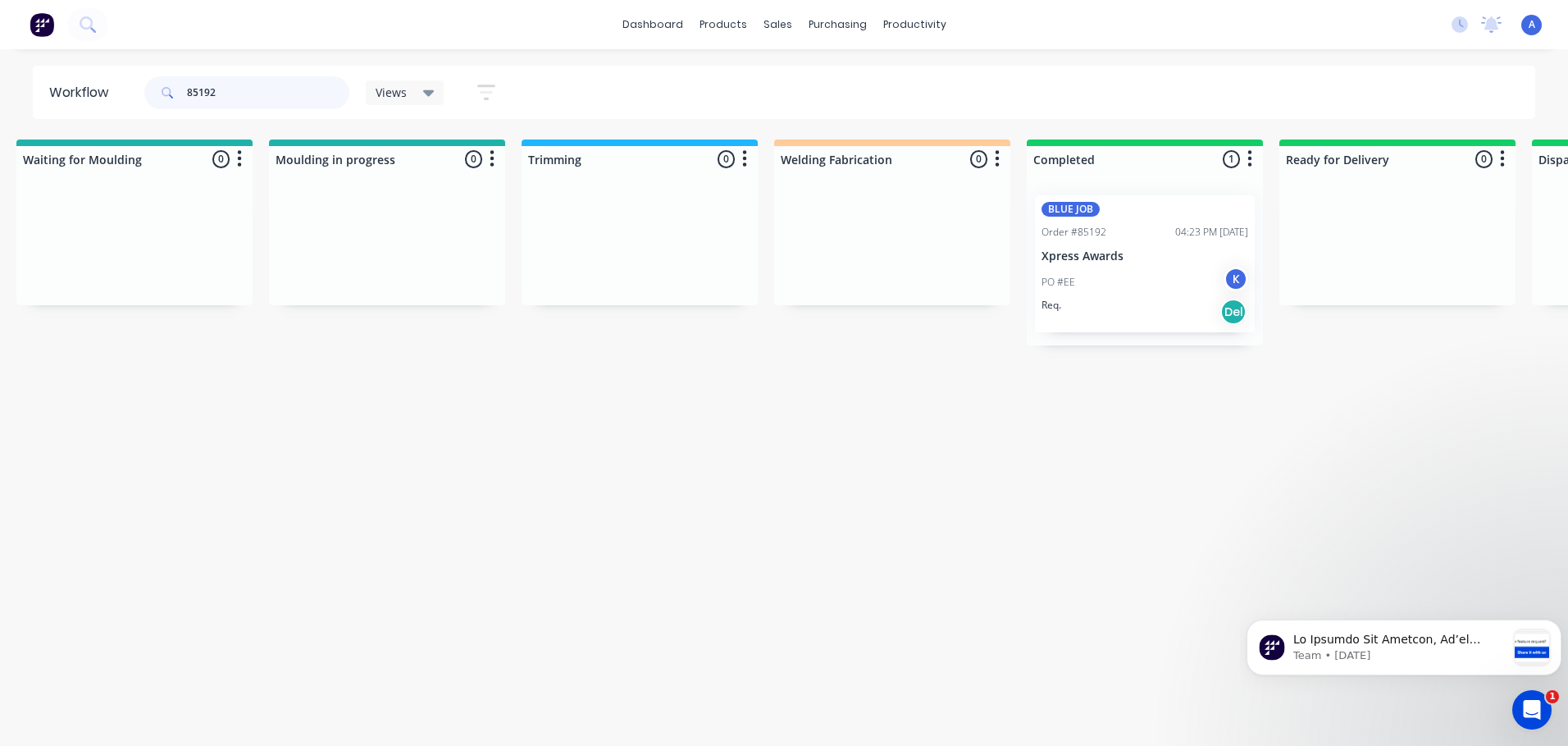
scroll to position [0, 2800]
click at [249, 86] on input "85192" at bounding box center [268, 92] width 163 height 33
type input "8"
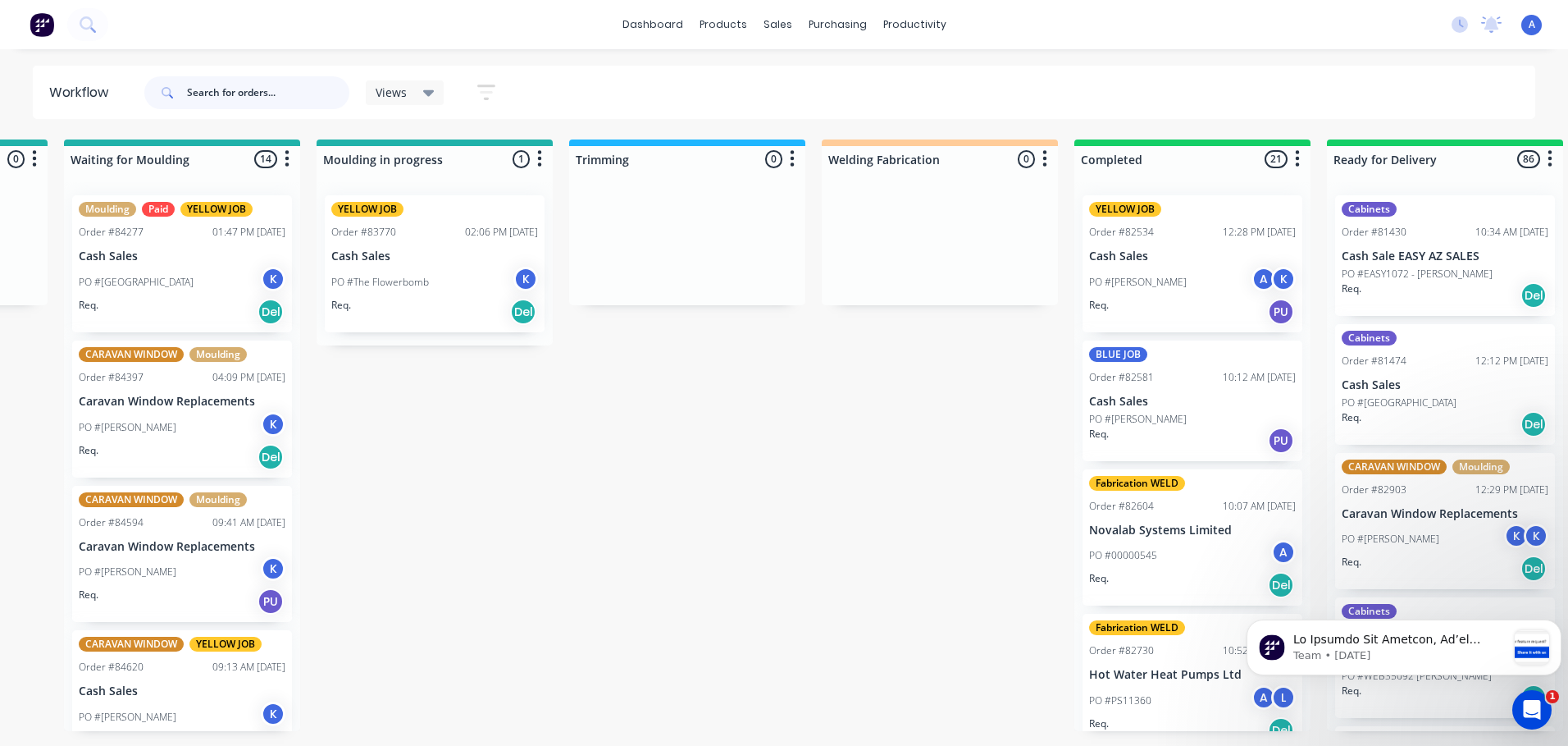
scroll to position [0, 2752]
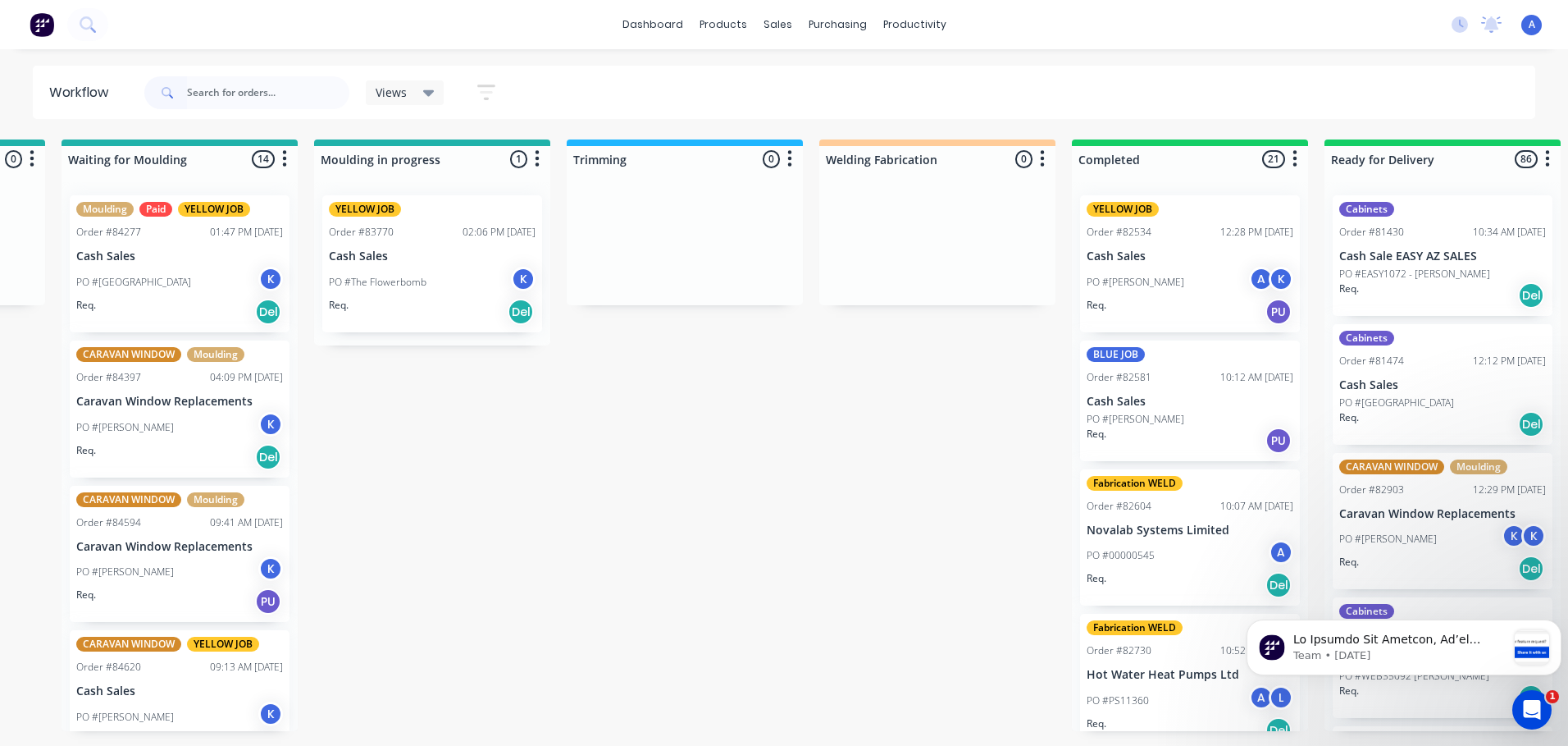
click at [809, 495] on div "Submitted 24 Sort By Created date Required date Order number Customer name Most…" at bounding box center [387, 435] width 6304 height 592
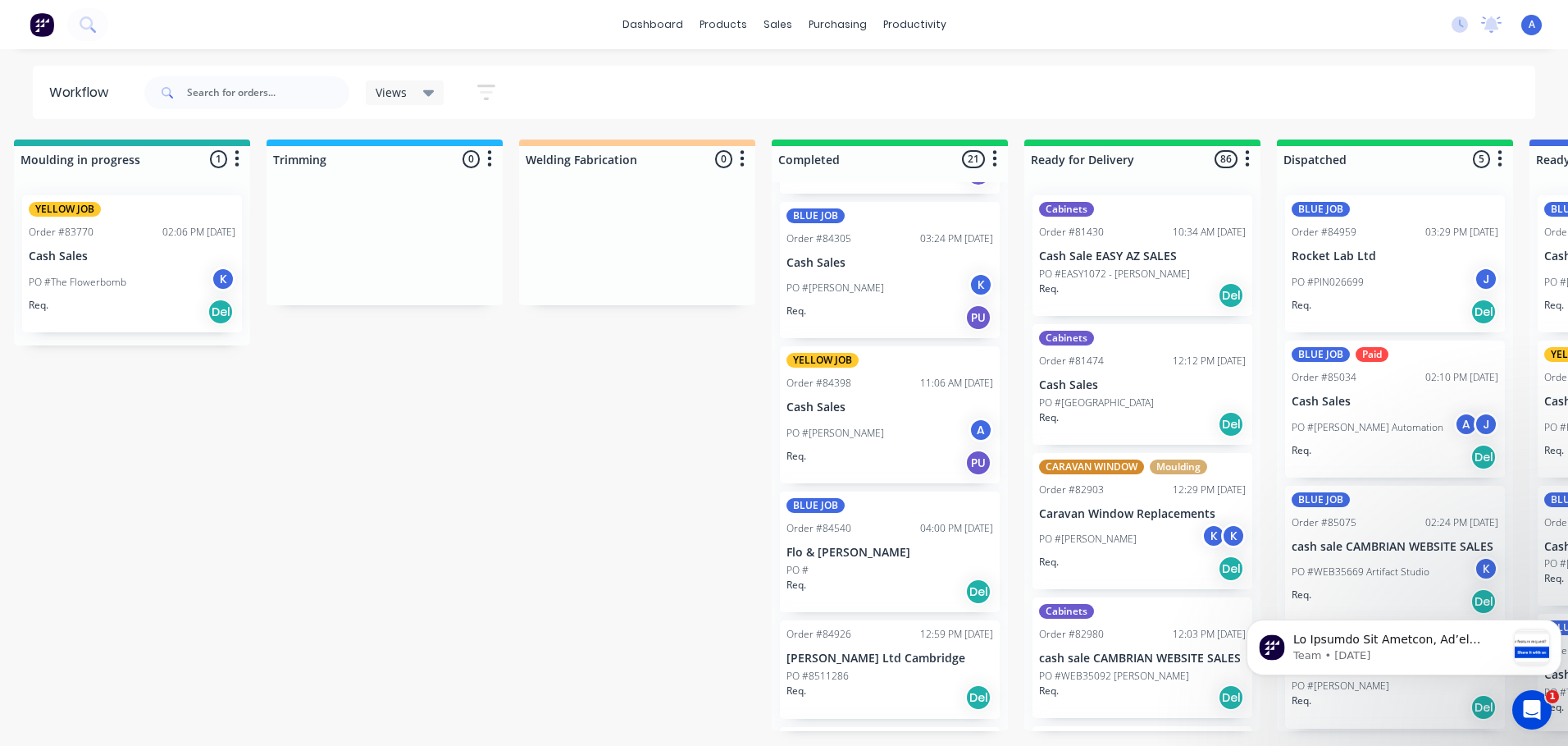
scroll to position [1657, 0]
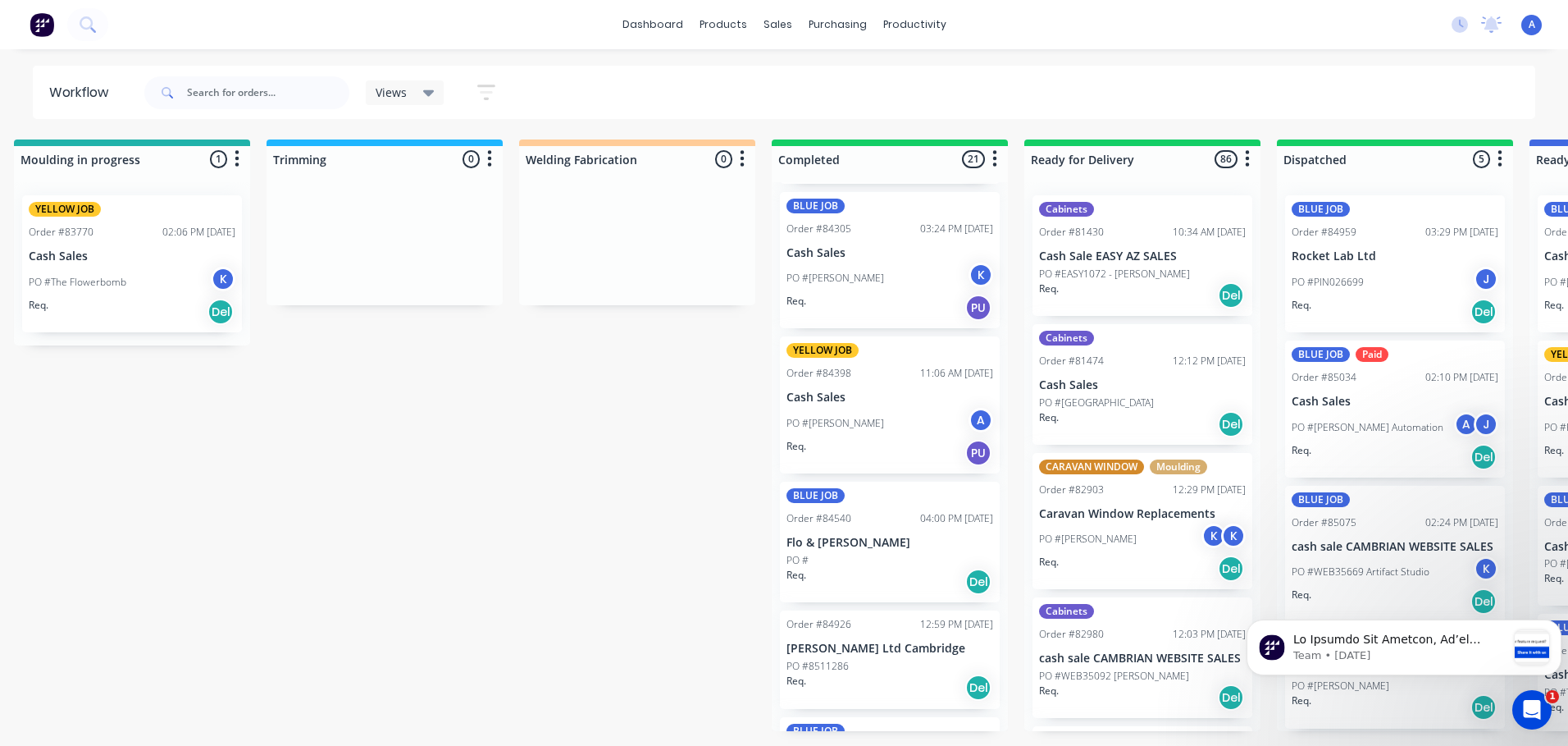
click at [927, 541] on p "Flo & [PERSON_NAME]" at bounding box center [891, 543] width 207 height 14
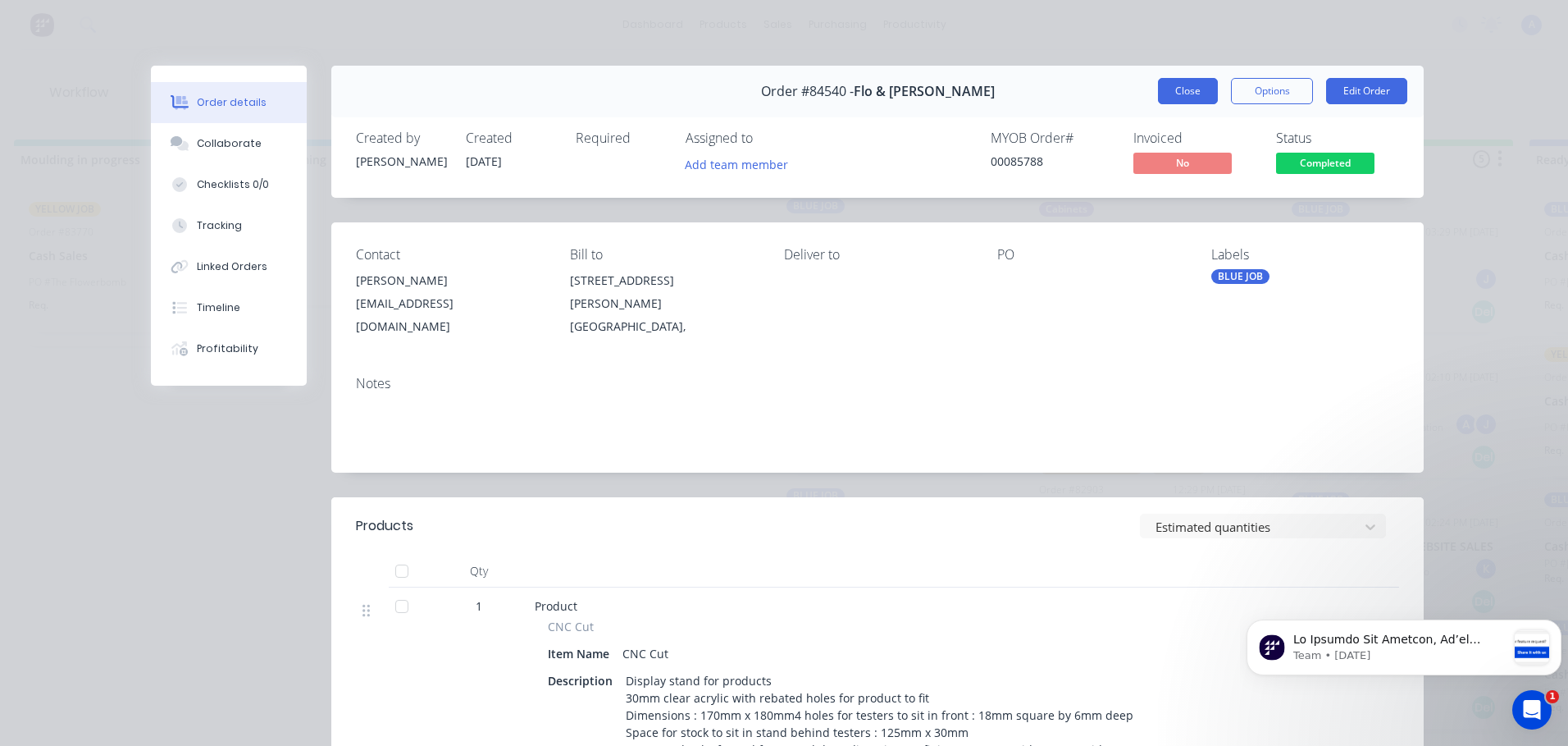
click at [1170, 98] on button "Close" at bounding box center [1187, 91] width 60 height 27
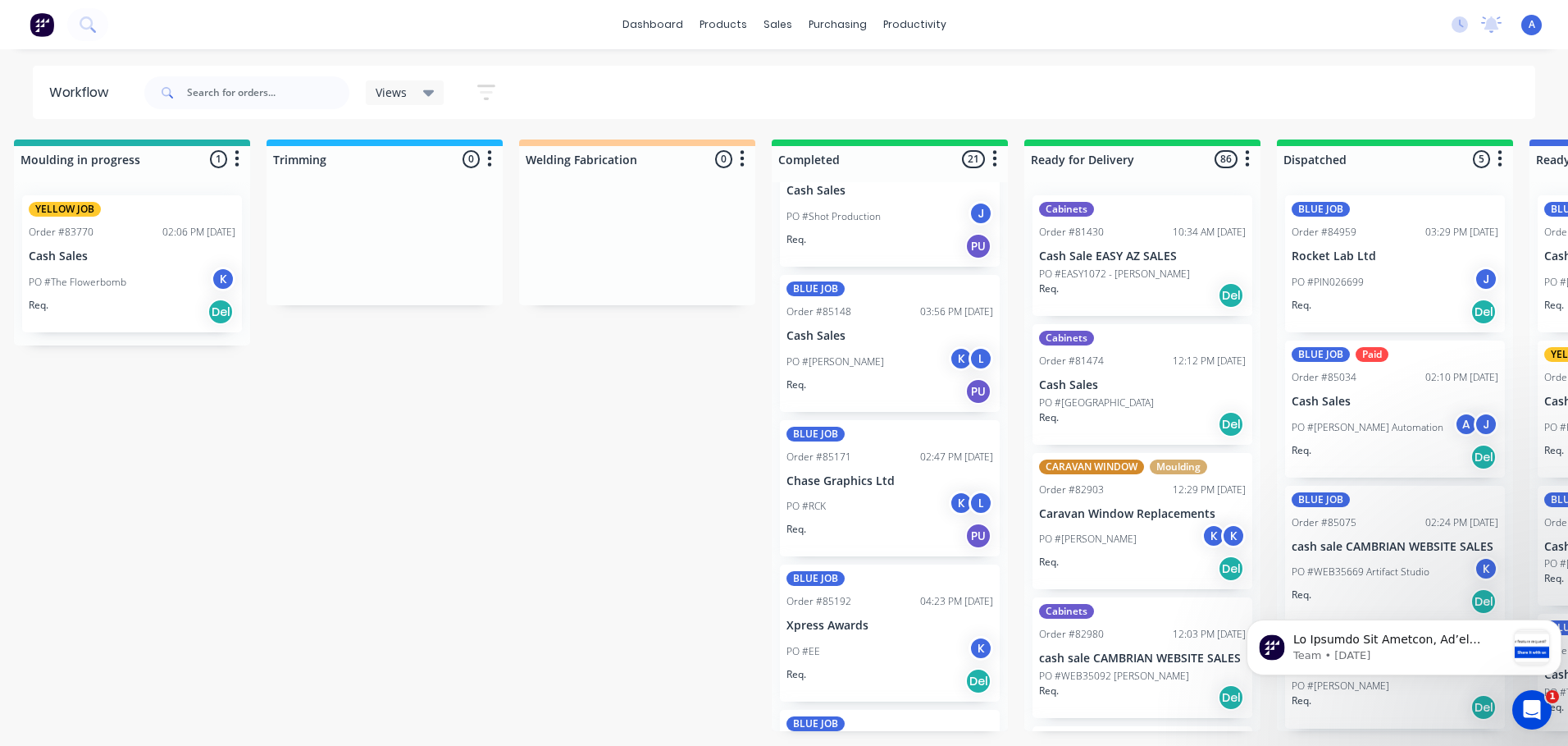
scroll to position [2345, 0]
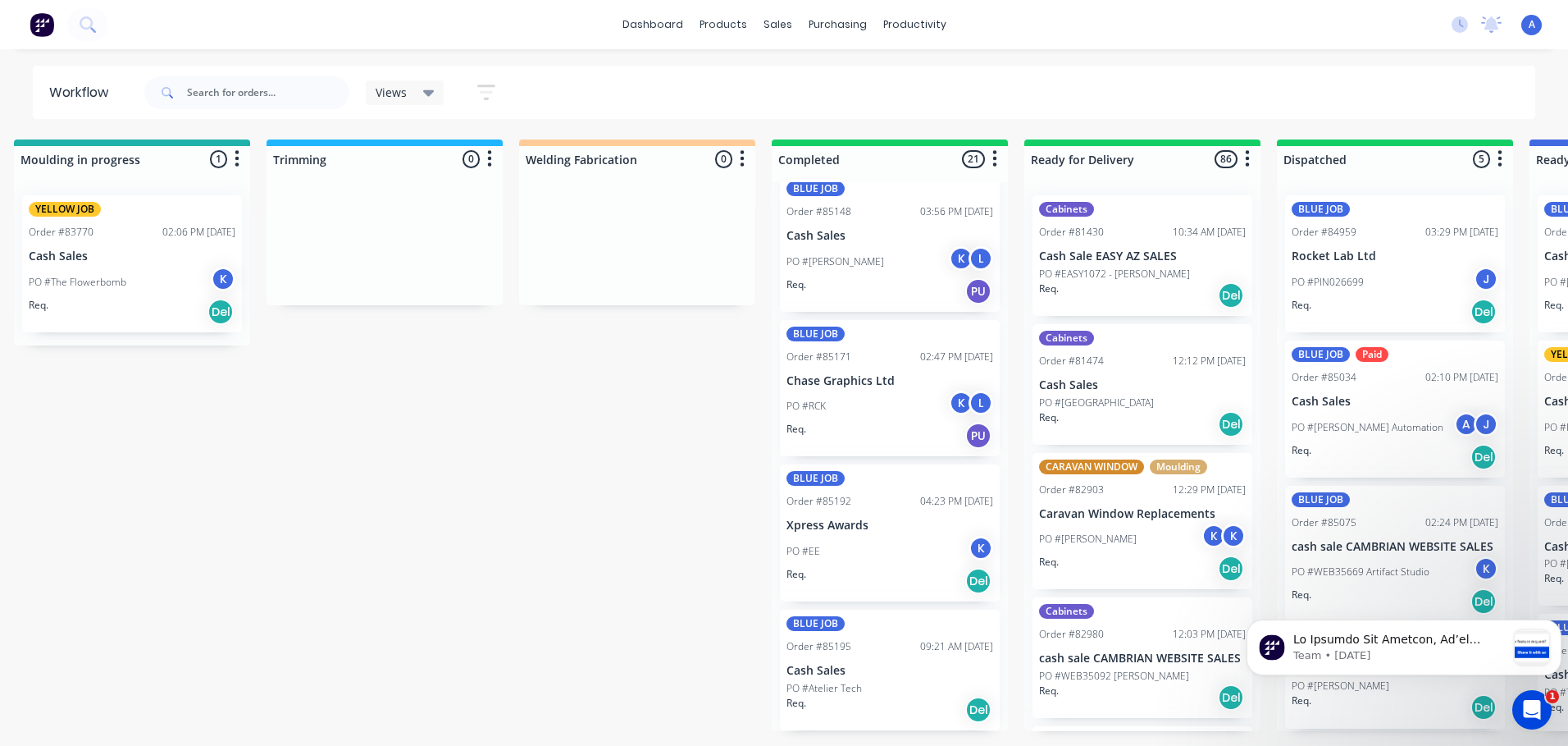
click at [860, 541] on div "PO #EE K" at bounding box center [891, 552] width 207 height 32
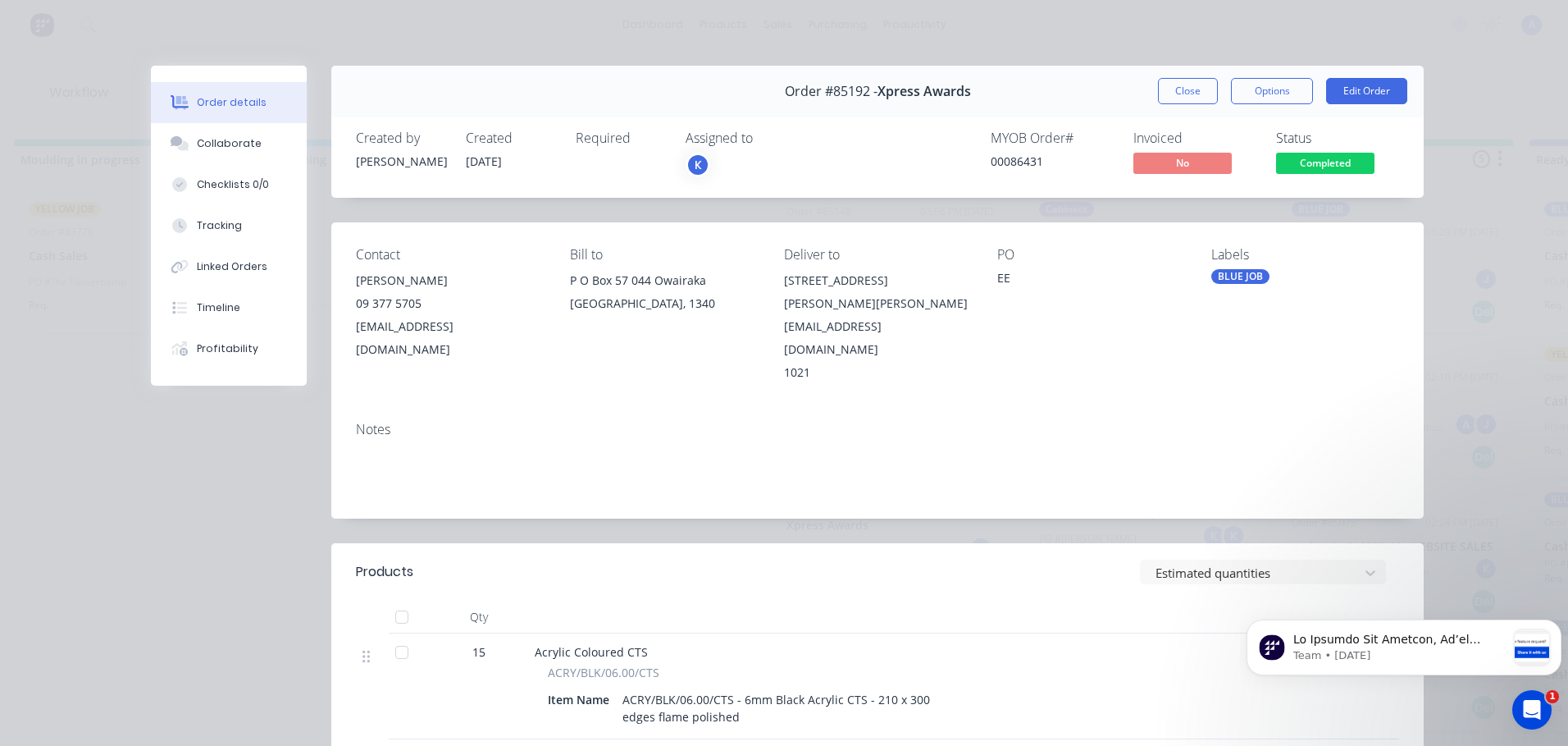
click at [722, 170] on div "K" at bounding box center [767, 165] width 164 height 25
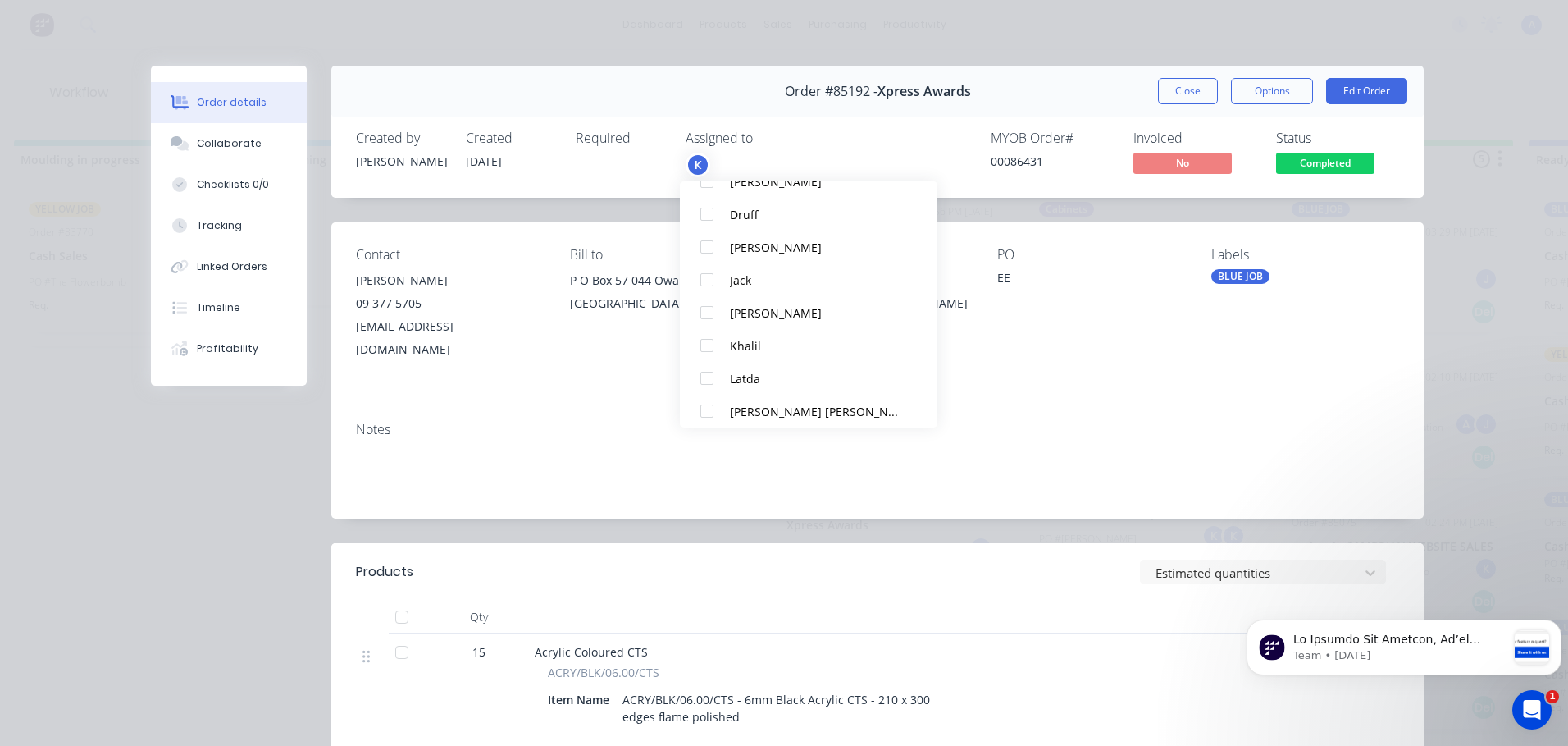
scroll to position [174, 0]
click at [716, 373] on div at bounding box center [706, 377] width 33 height 33
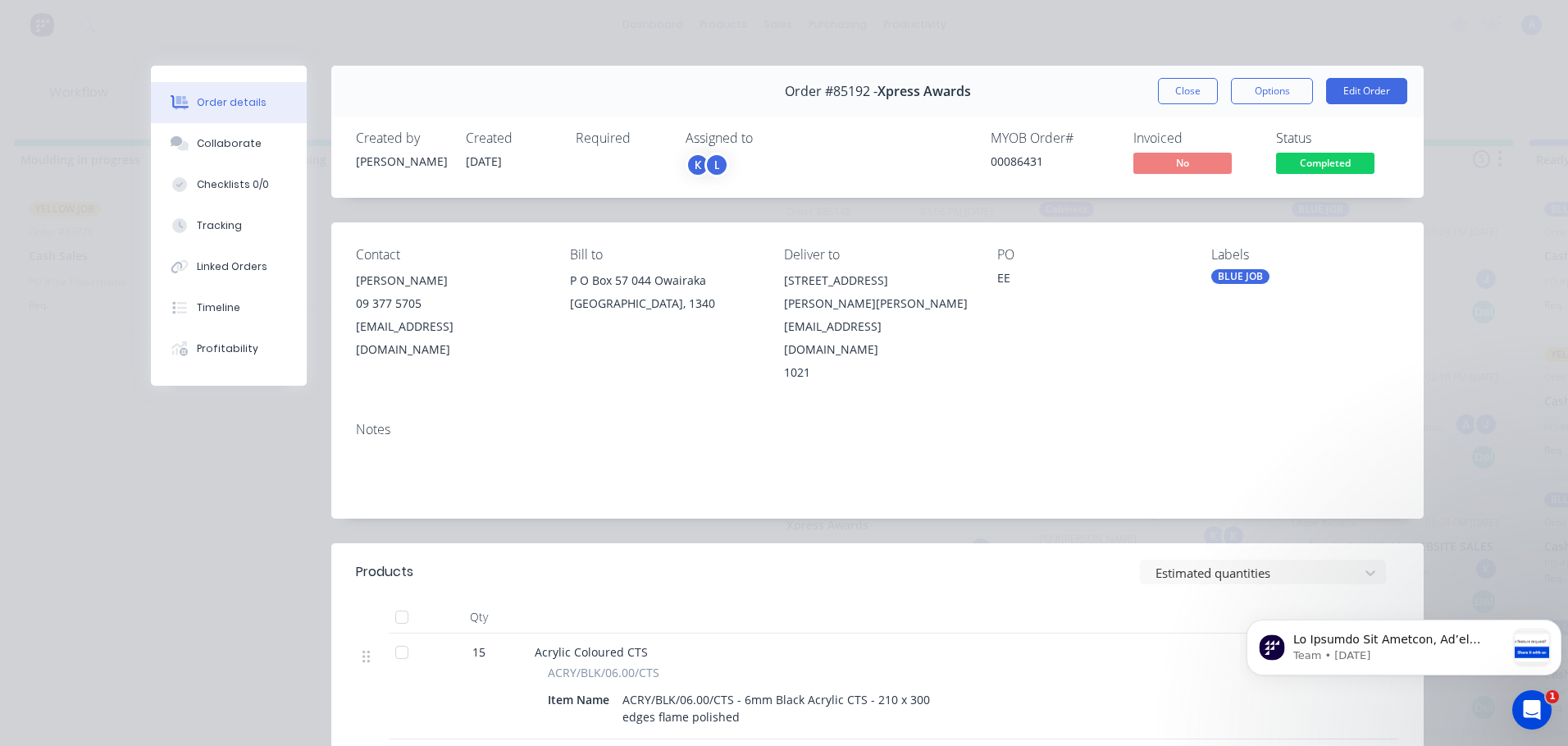
click at [1320, 163] on span "Completed" at bounding box center [1325, 163] width 99 height 21
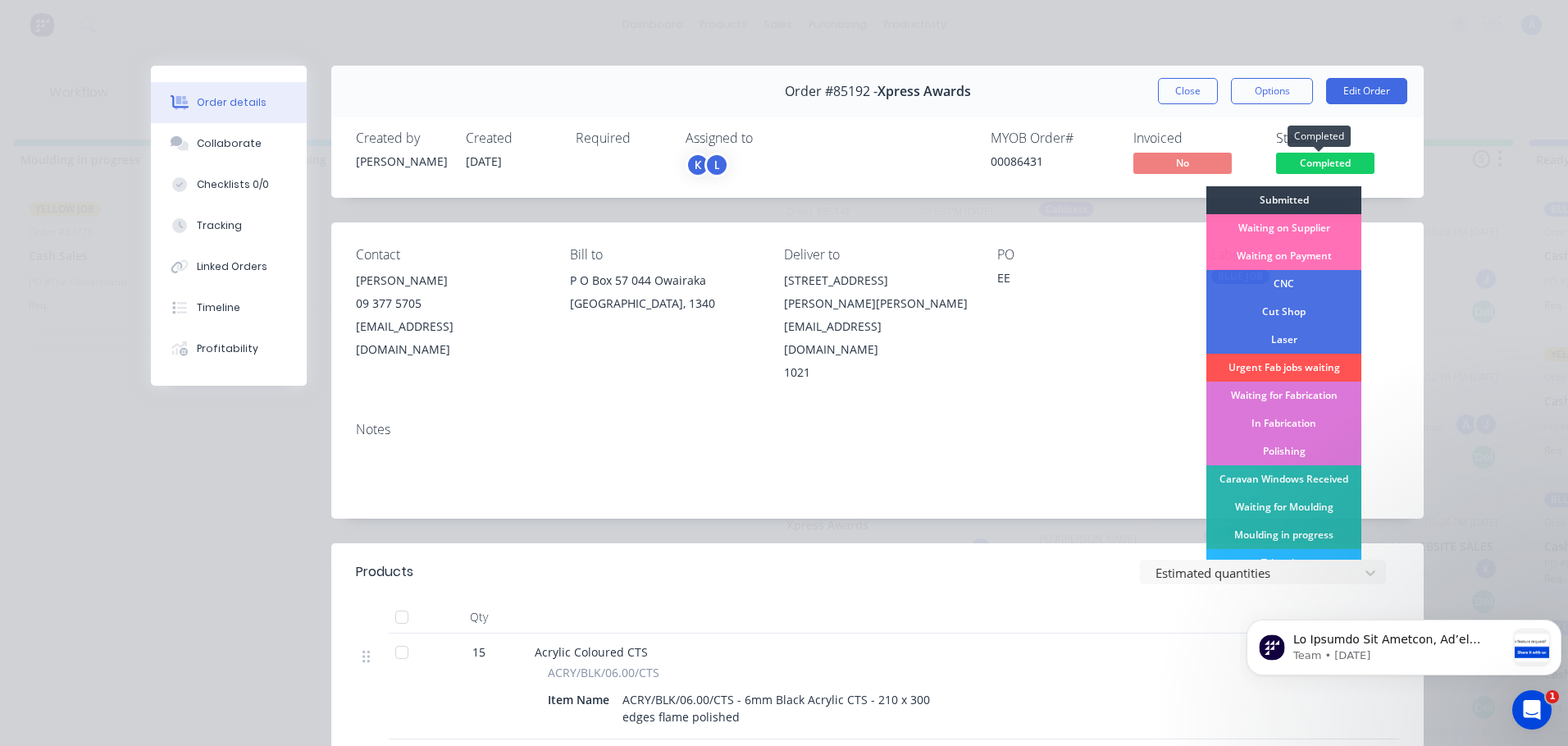
click at [1356, 168] on span "Completed" at bounding box center [1325, 163] width 99 height 21
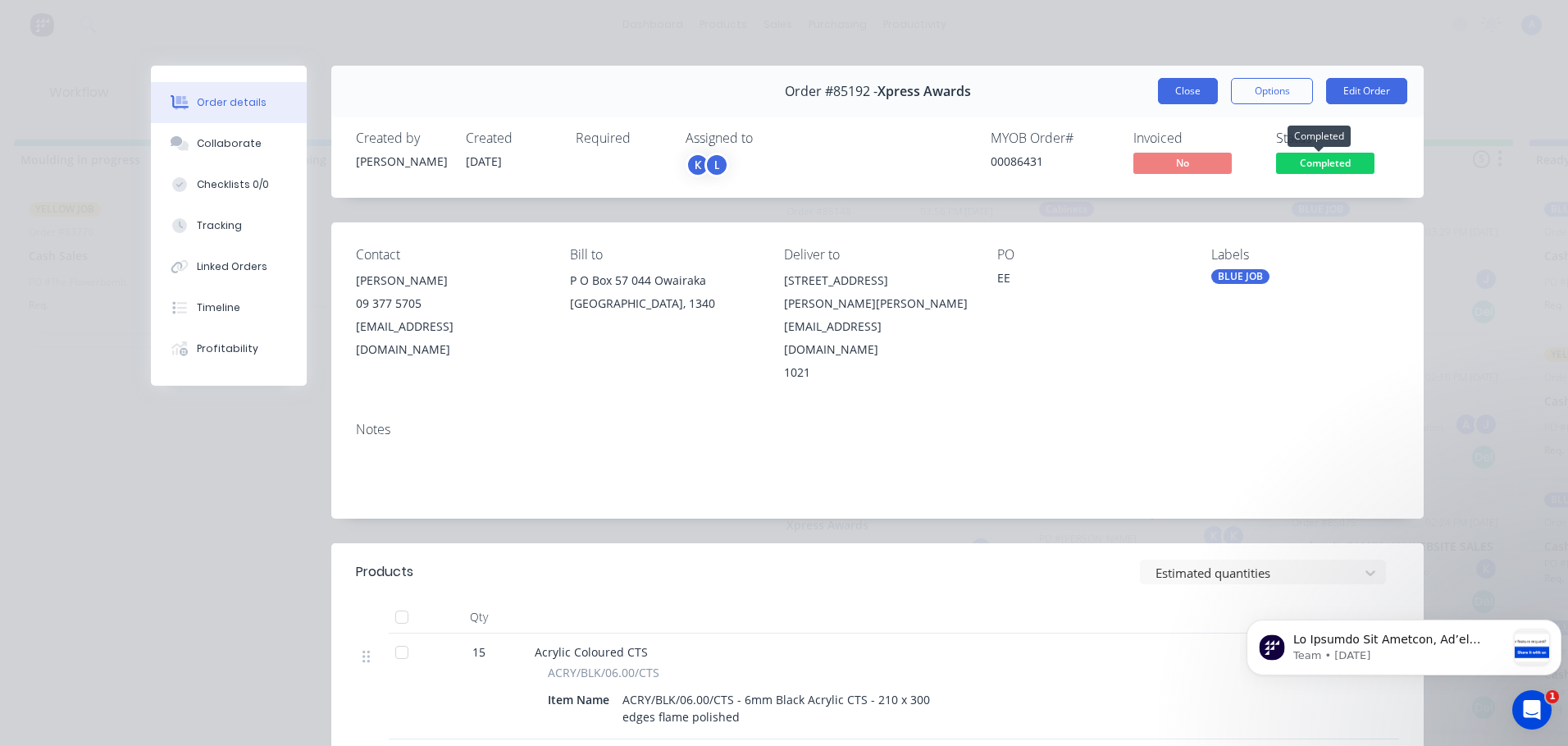
click at [1170, 97] on button "Close" at bounding box center [1187, 91] width 60 height 27
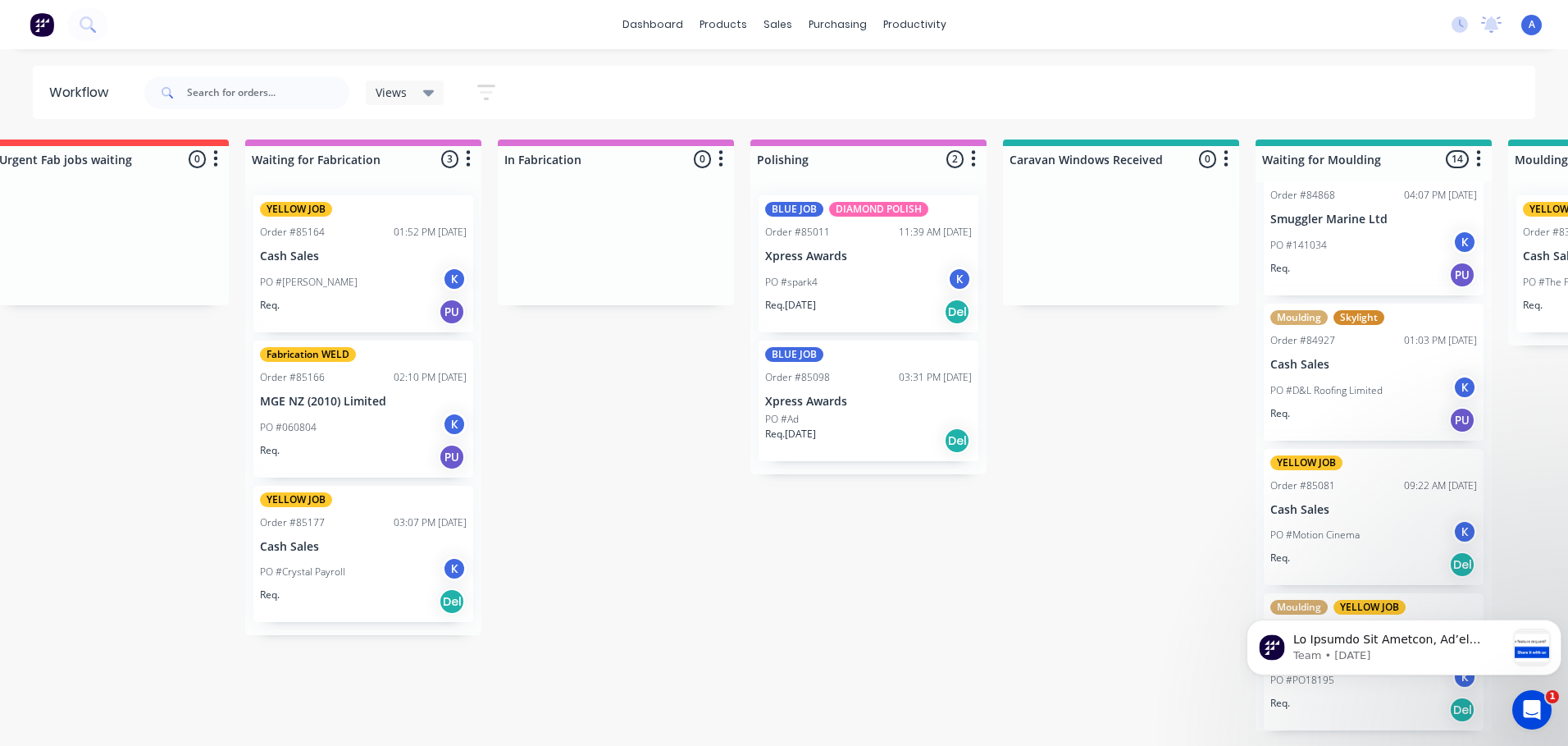
scroll to position [0, 1554]
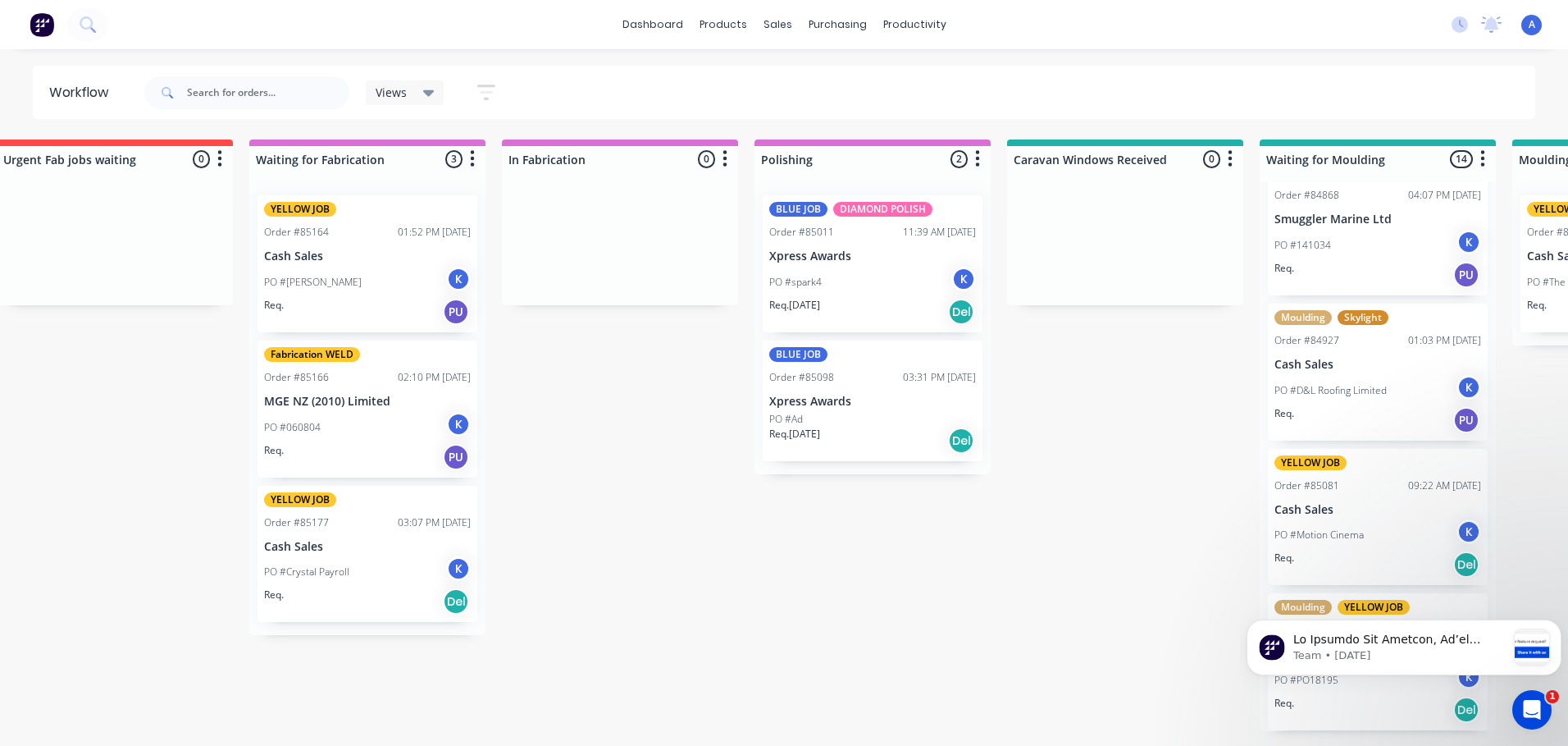
click at [458, 573] on div "K" at bounding box center [458, 568] width 25 height 25
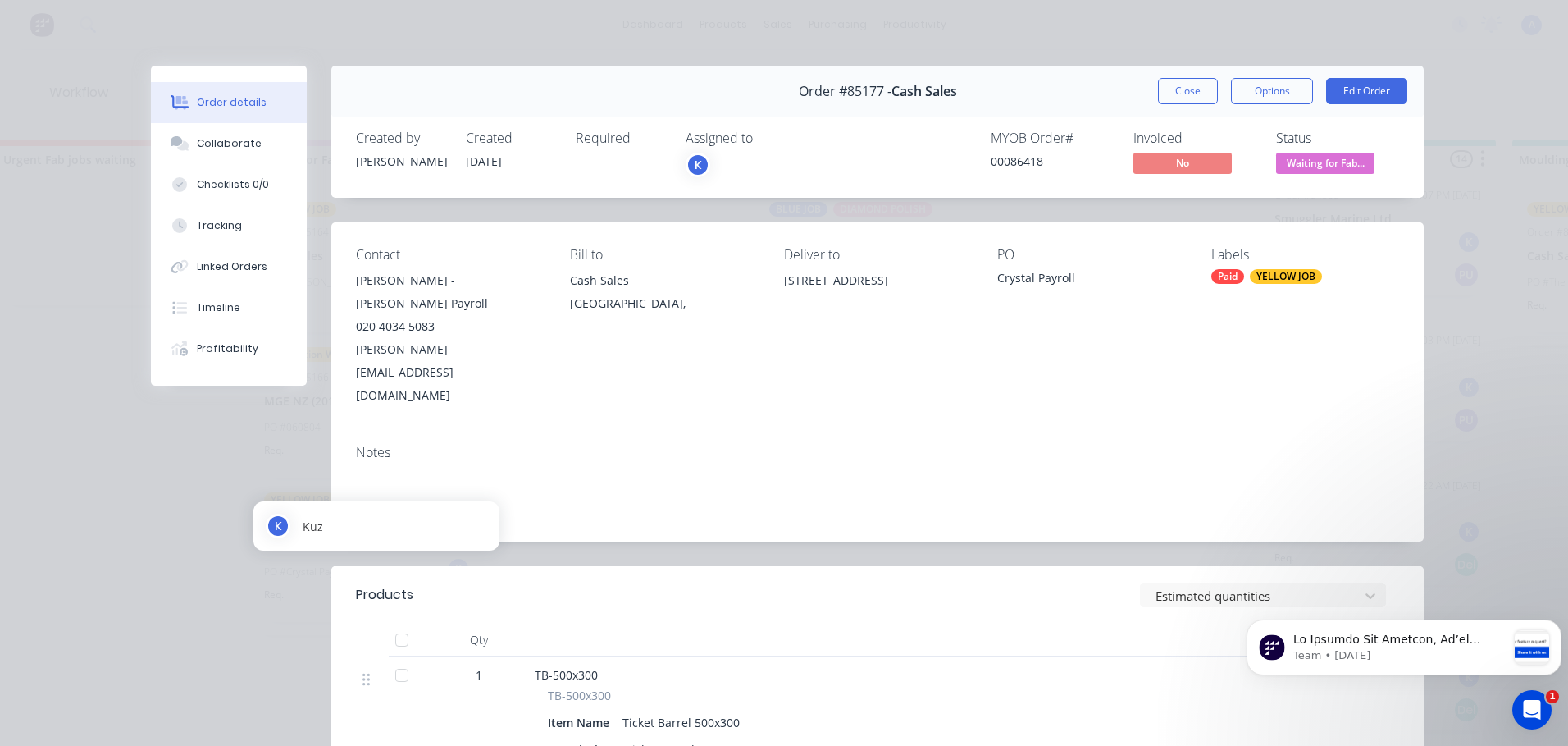
click at [692, 169] on div "K" at bounding box center [697, 165] width 25 height 25
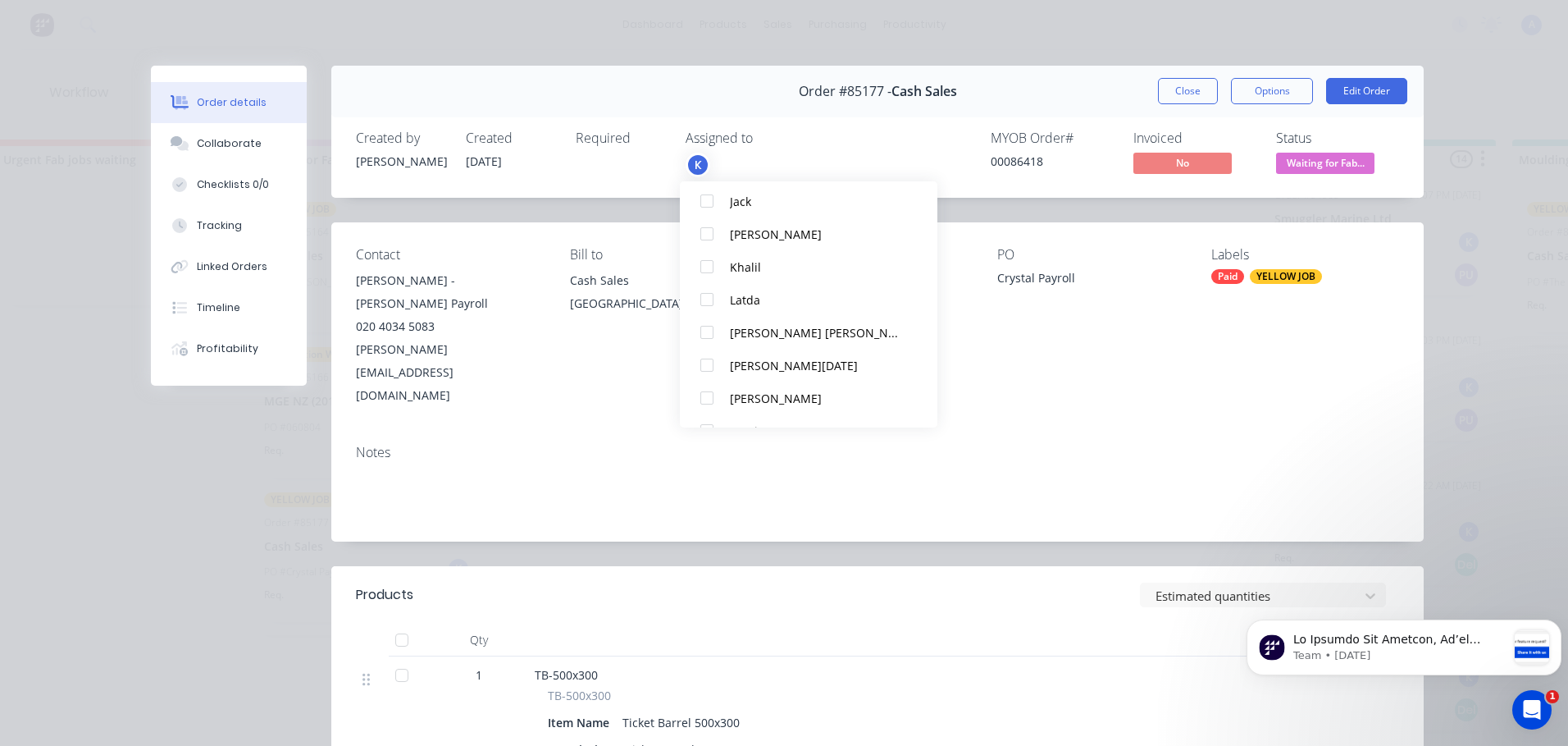
scroll to position [256, 0]
click at [718, 295] on div at bounding box center [706, 295] width 33 height 33
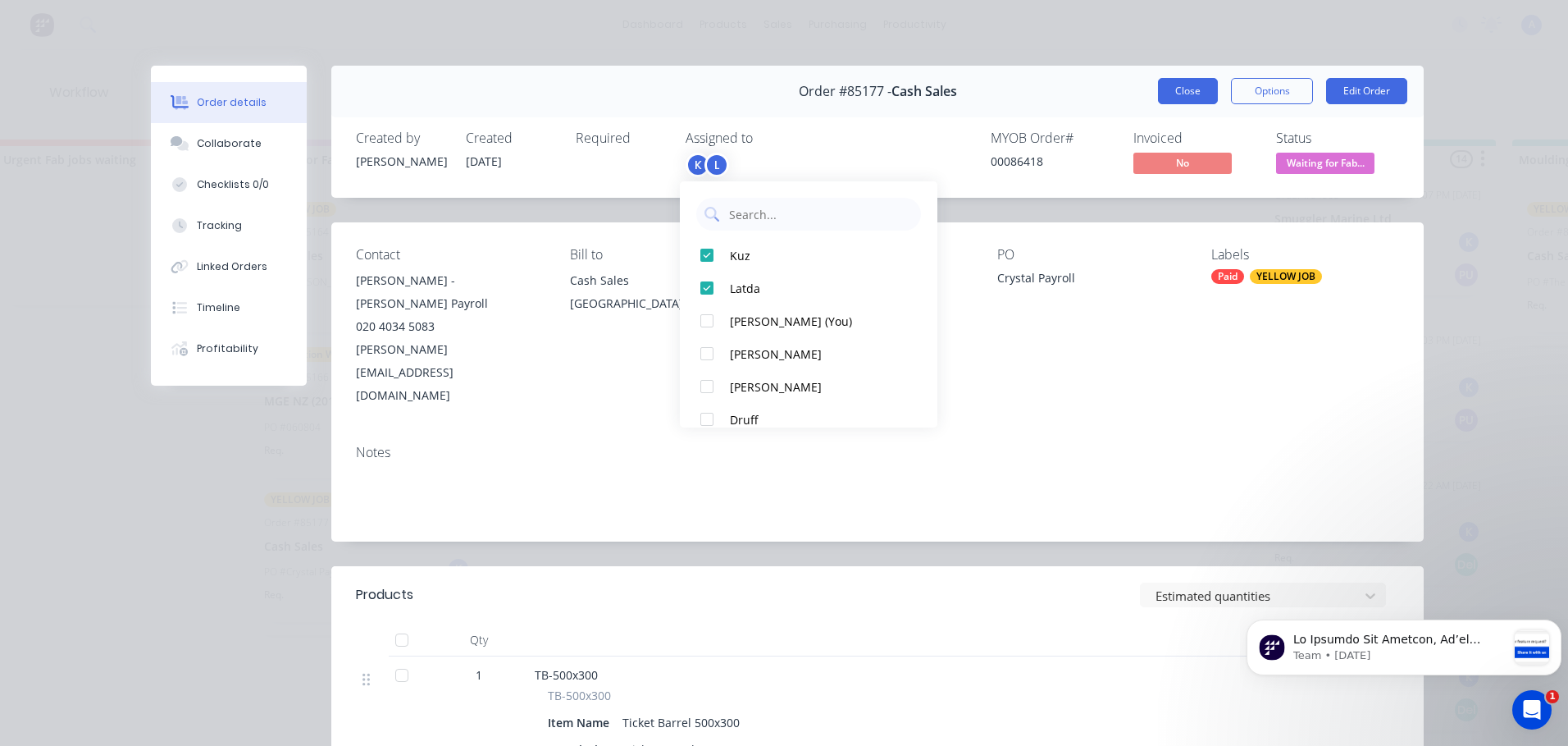
click at [1177, 94] on button "Close" at bounding box center [1187, 91] width 60 height 27
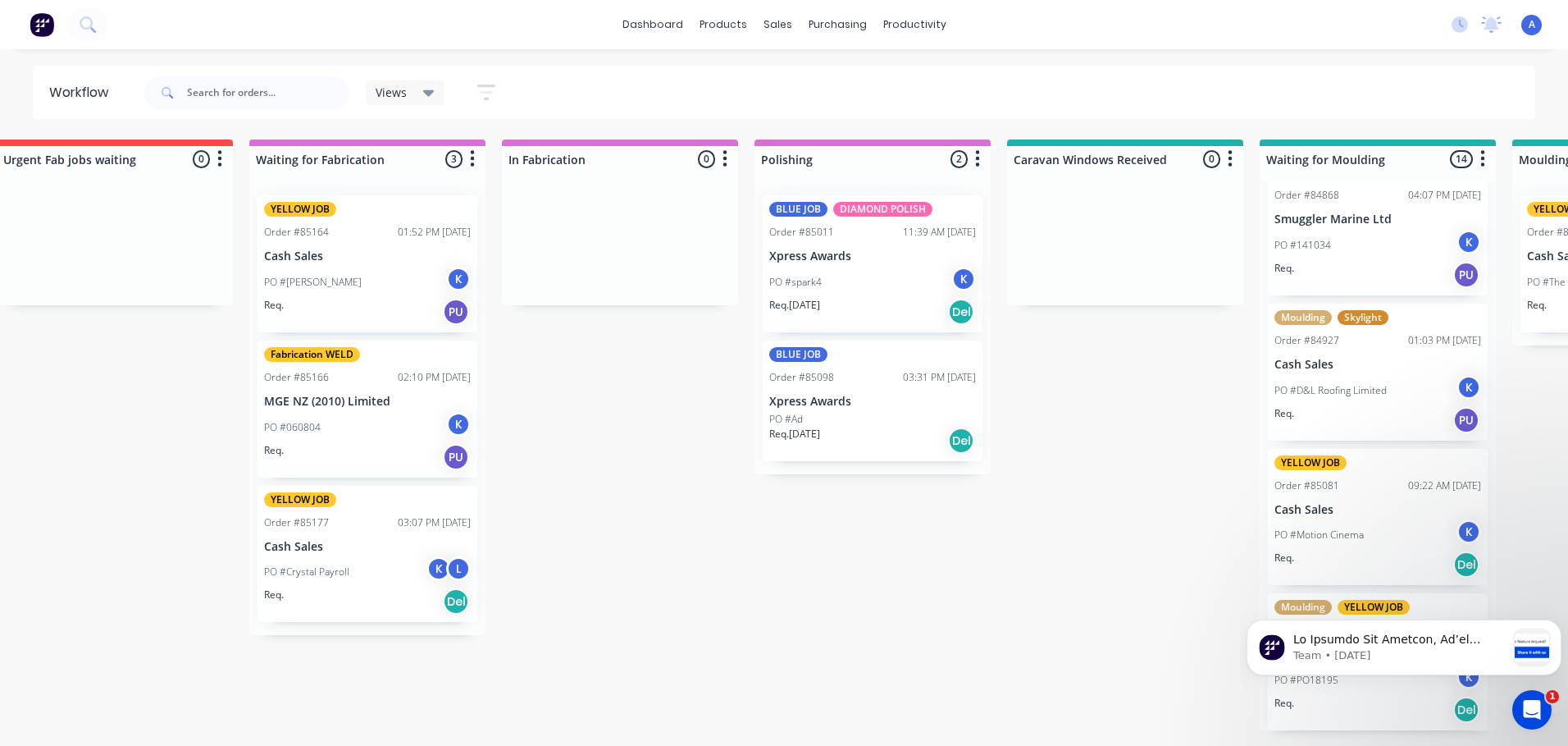
scroll to position [0, 1553]
